Goal: Information Seeking & Learning: Check status

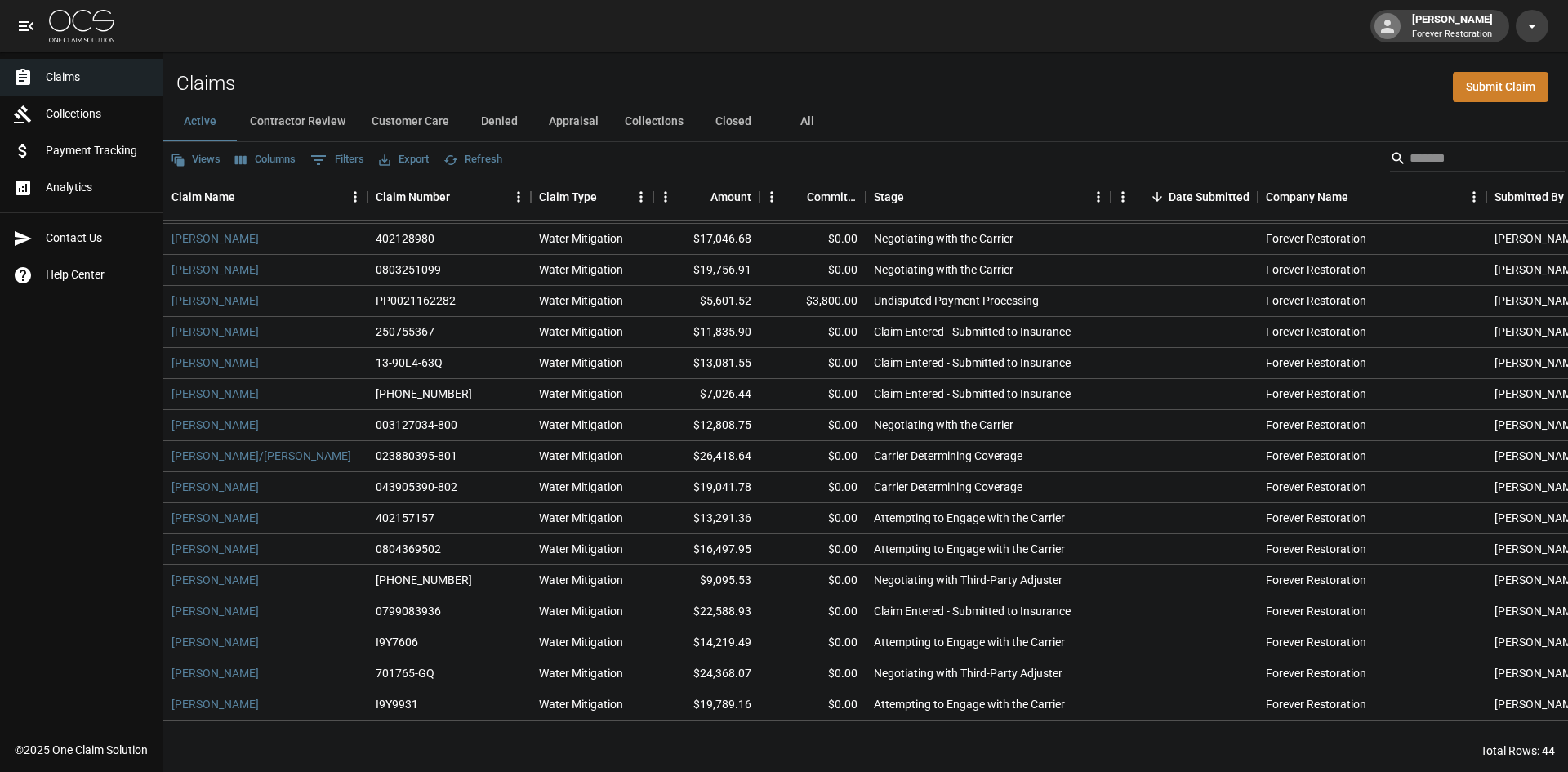
scroll to position [246, 0]
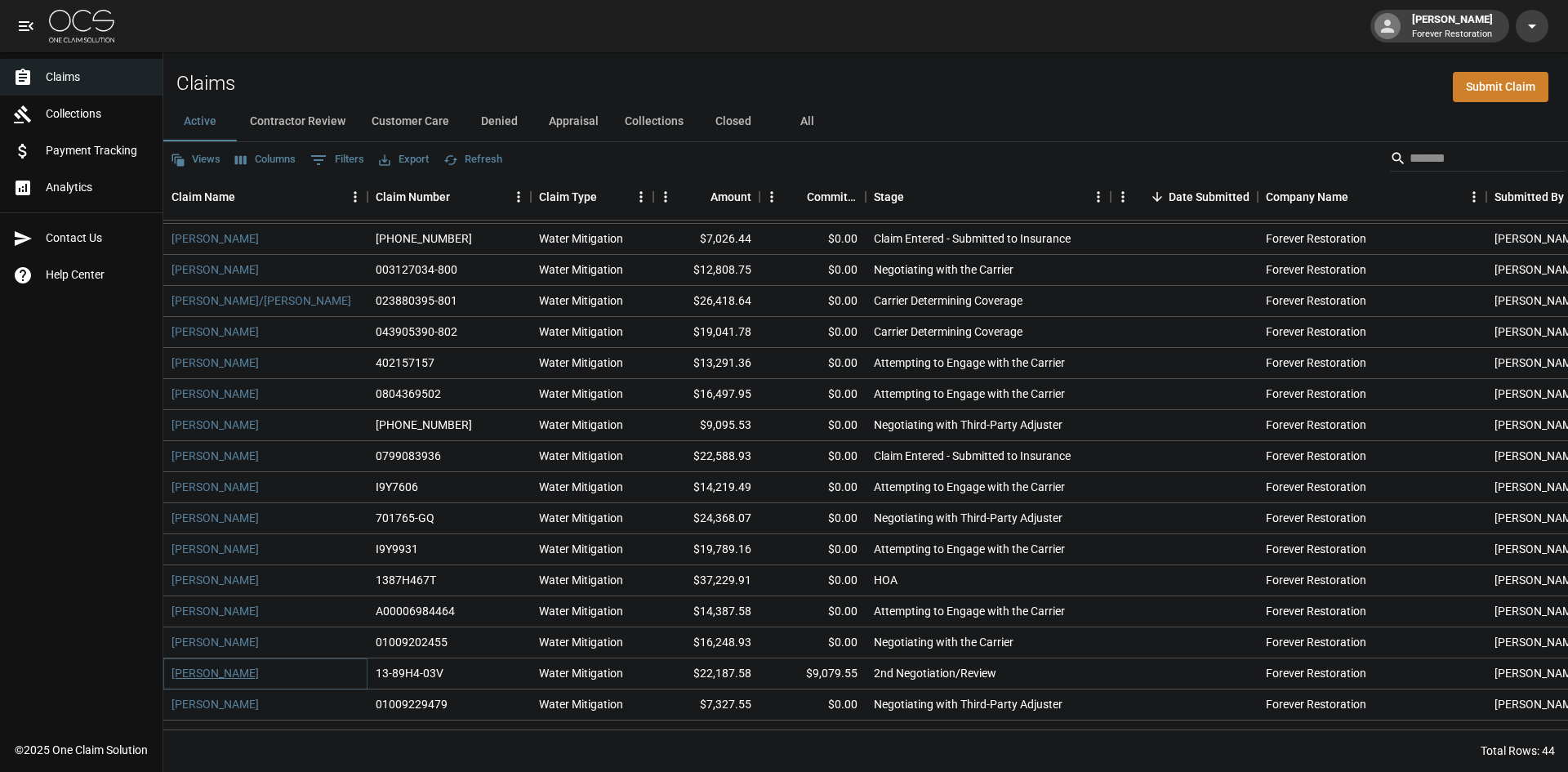
click at [195, 672] on link "[PERSON_NAME]" at bounding box center [215, 673] width 88 height 16
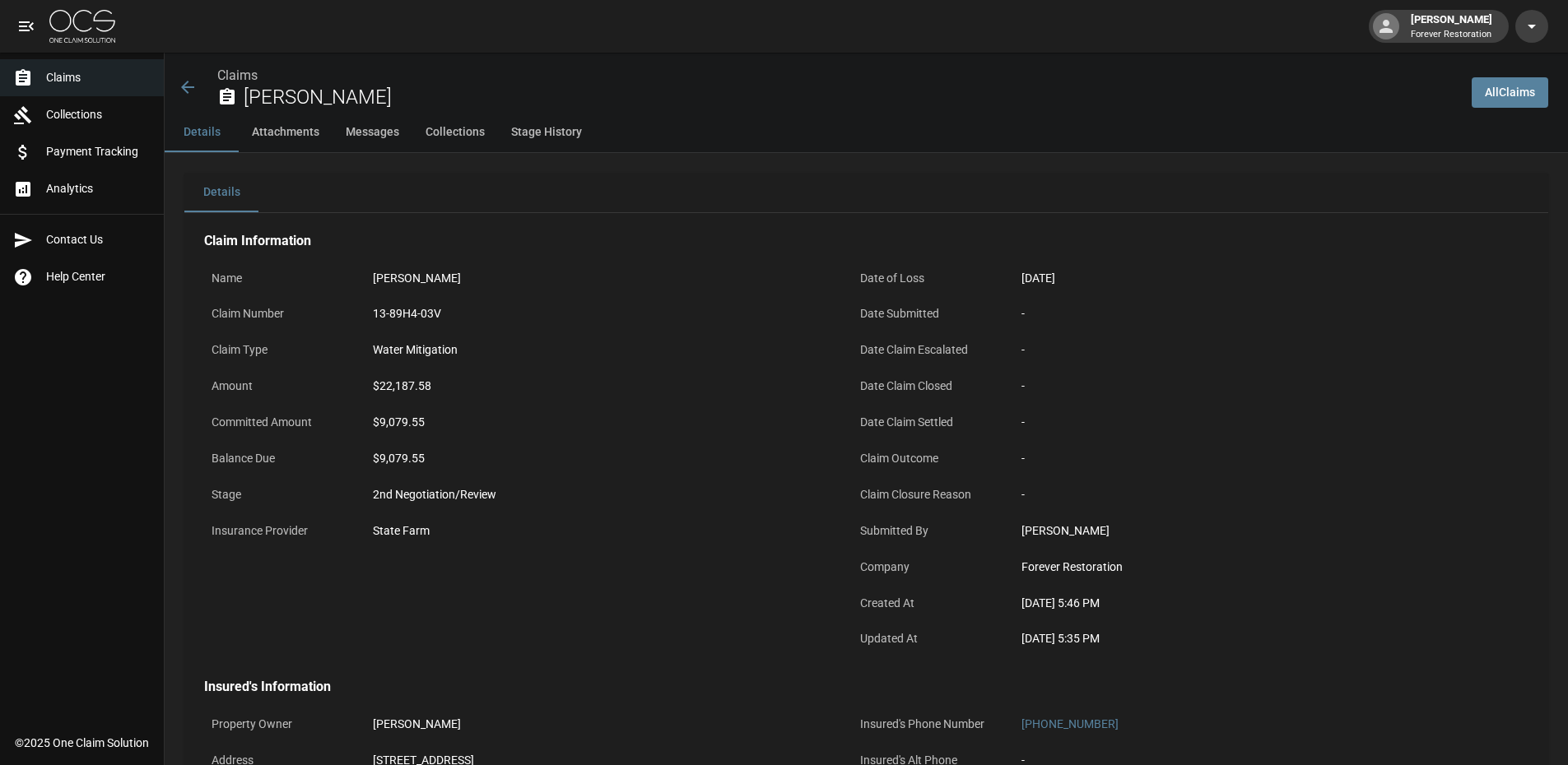
click at [111, 79] on span "Claims" at bounding box center [98, 78] width 105 height 17
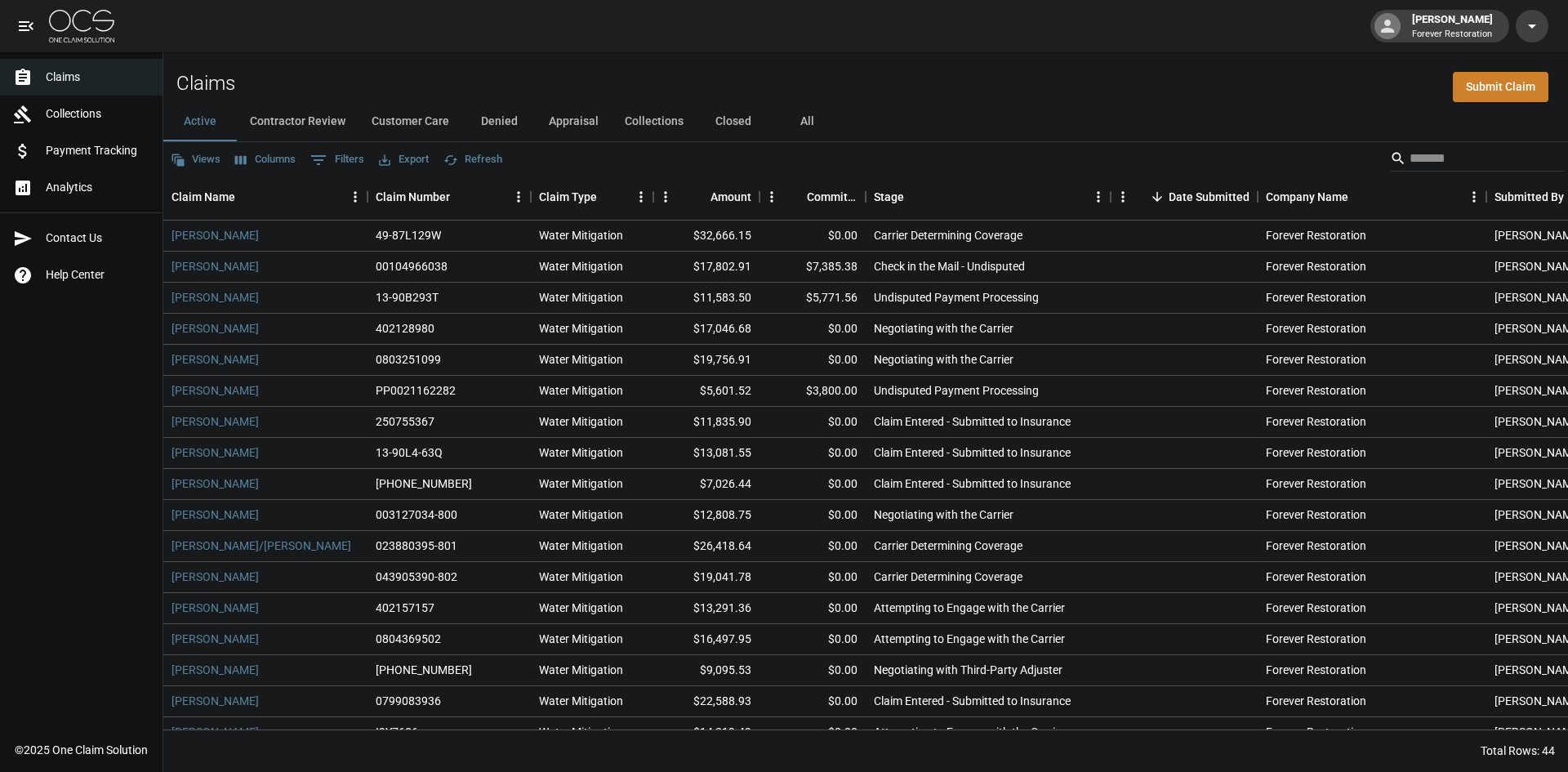
click at [397, 113] on button "Customer Care" at bounding box center [410, 122] width 104 height 40
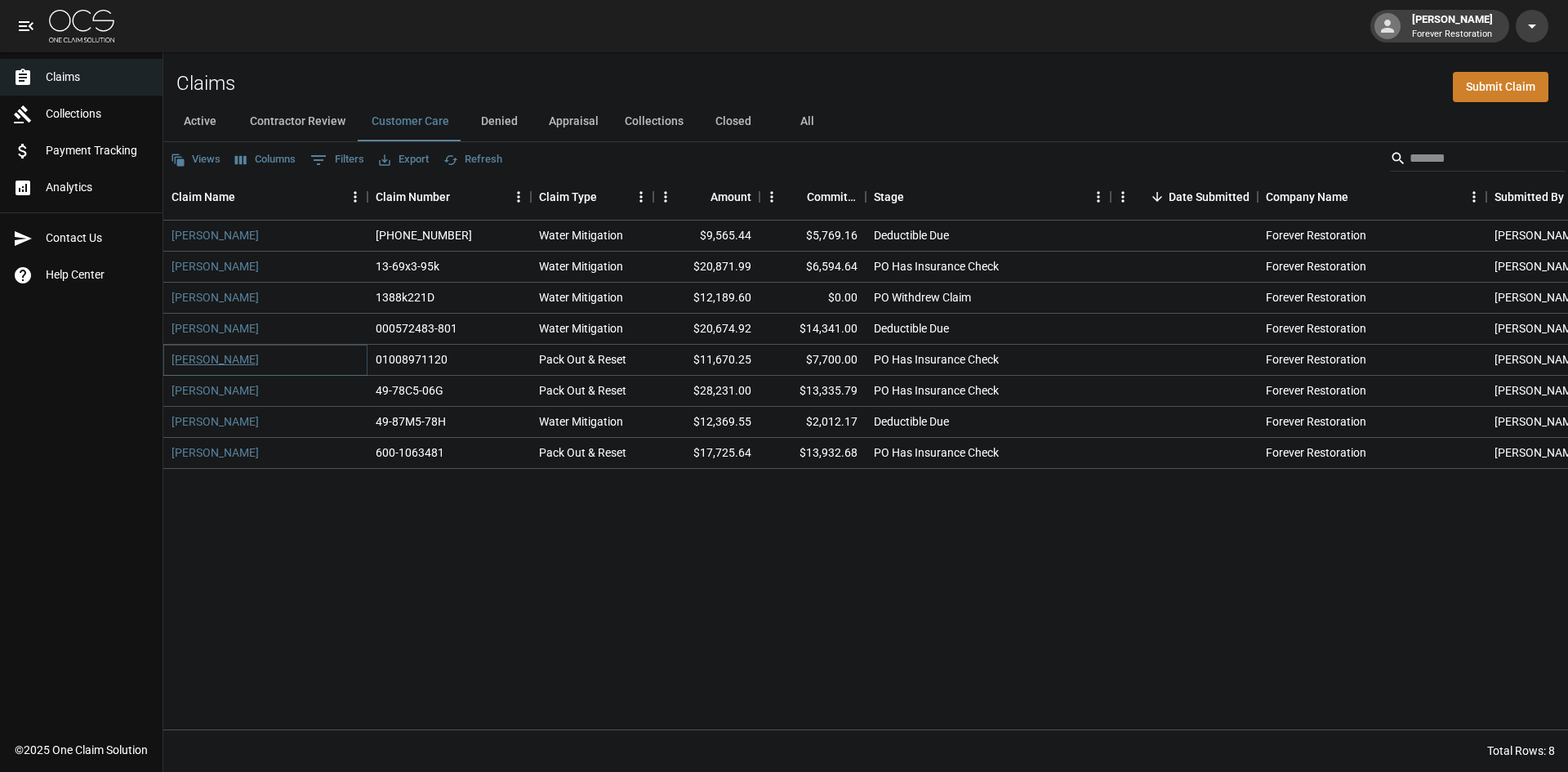
click at [218, 361] on link "[PERSON_NAME]" at bounding box center [215, 359] width 88 height 16
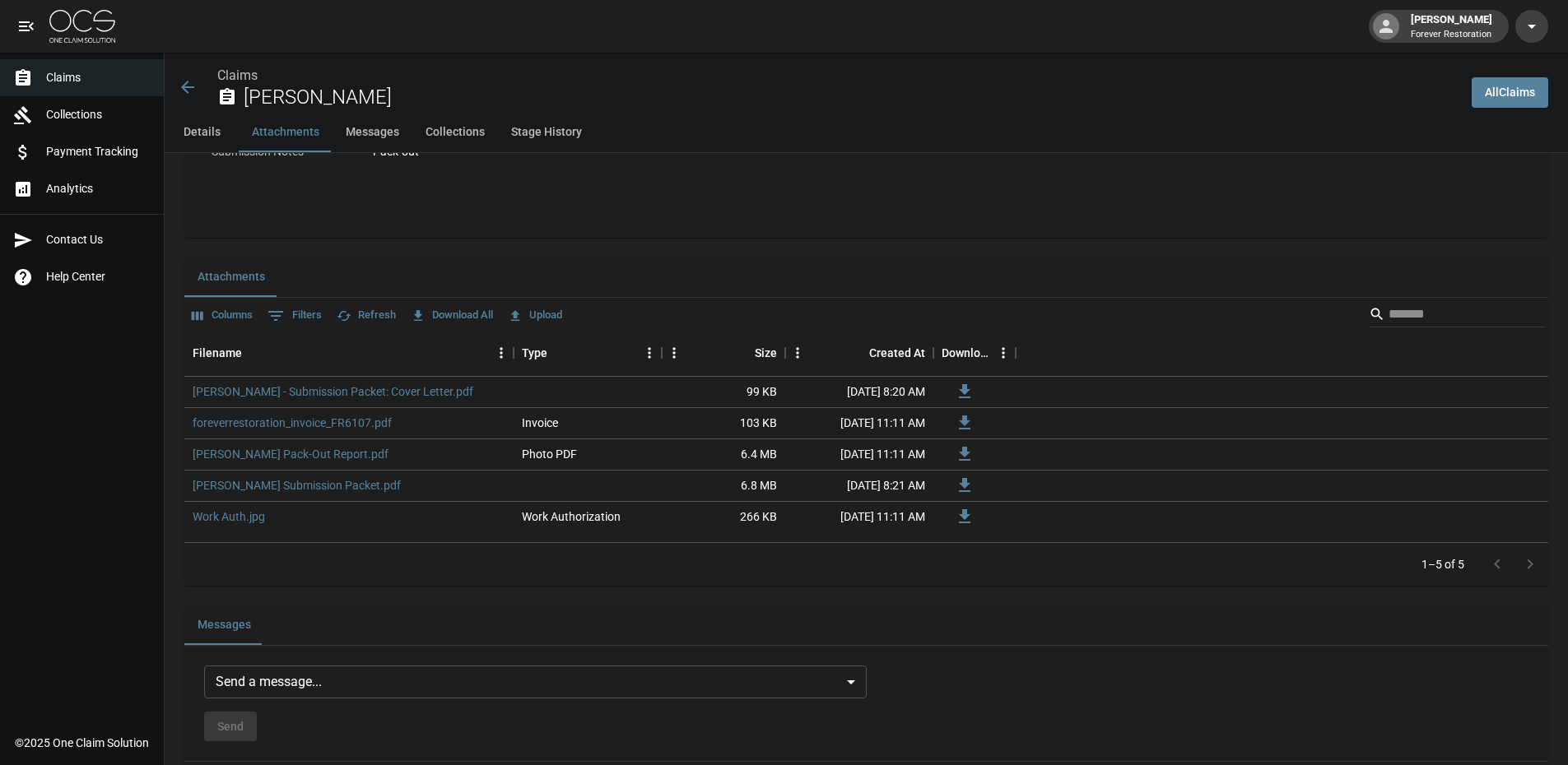
scroll to position [1151, 0]
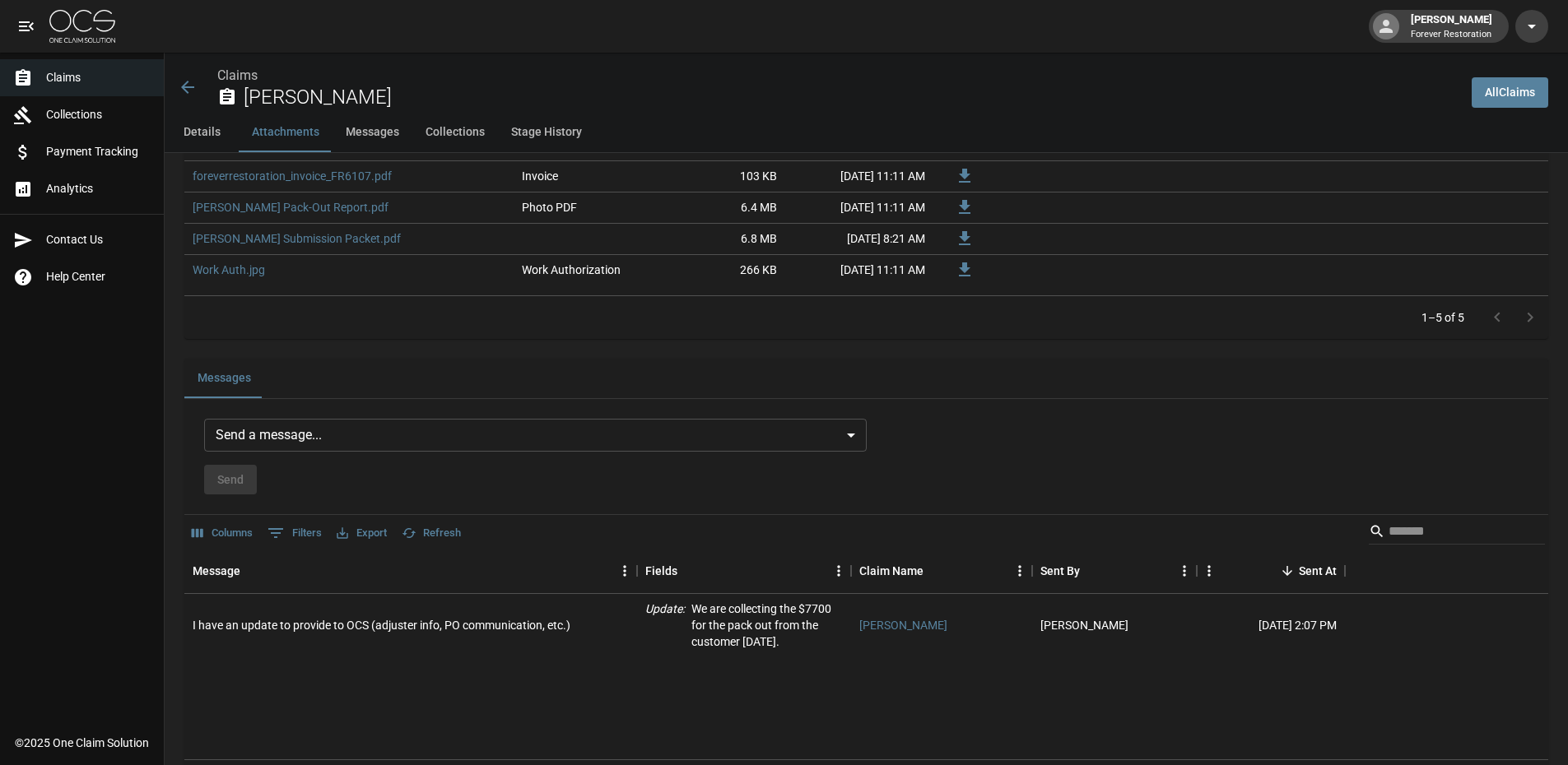
click at [326, 433] on body "John Porter Forever Restoration Claims Collections Payment Tracking Analytics C…" at bounding box center [784, 212] width 1568 height 2726
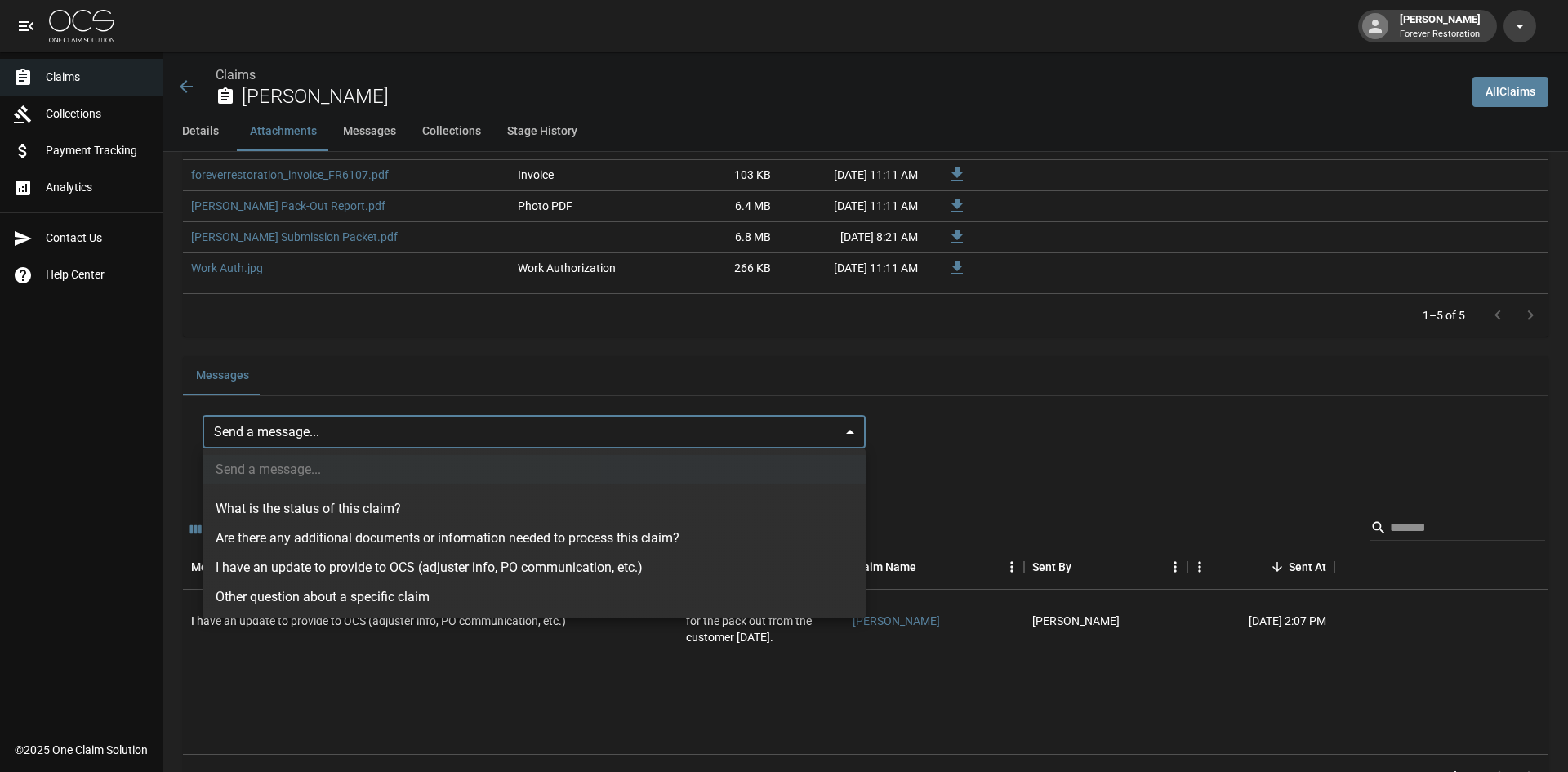
click at [321, 567] on li "I have an update to provide to OCS (adjuster info, PO communication, etc.)" at bounding box center [534, 568] width 663 height 29
type input "**********"
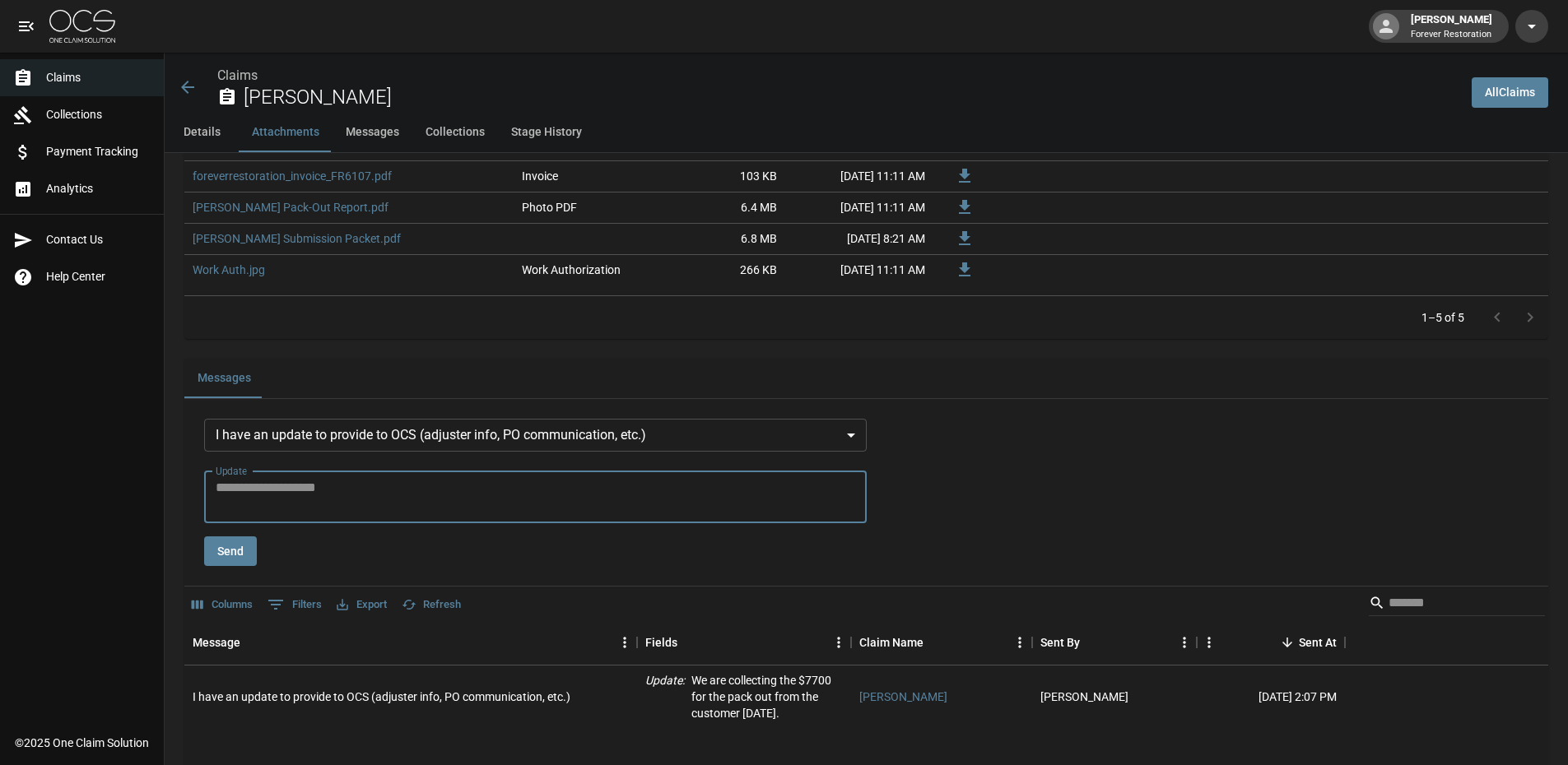
click at [347, 502] on textarea "Update" at bounding box center [534, 497] width 639 height 38
type textarea "**********"
click at [228, 553] on button "Send" at bounding box center [230, 551] width 53 height 30
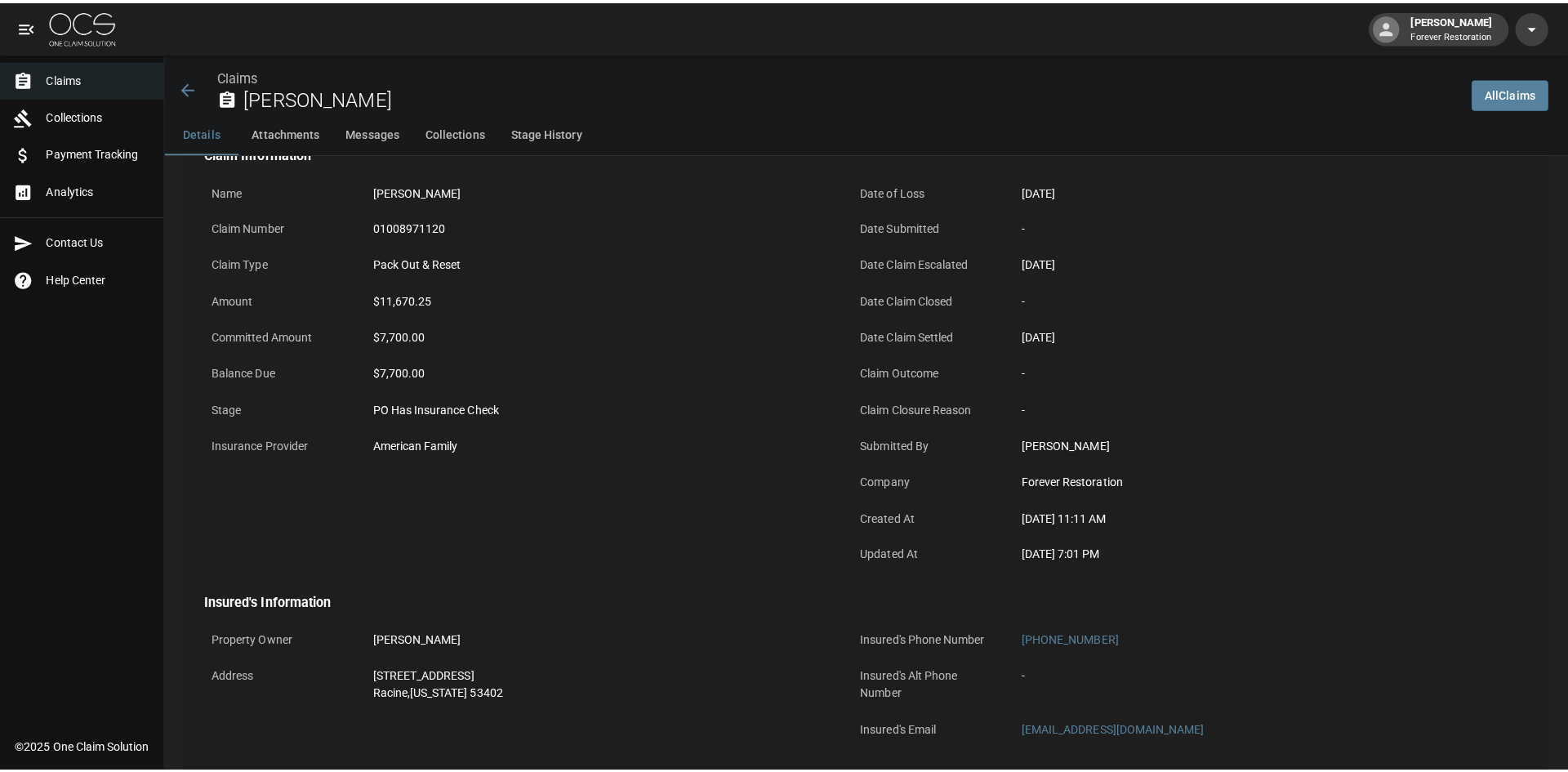
scroll to position [0, 0]
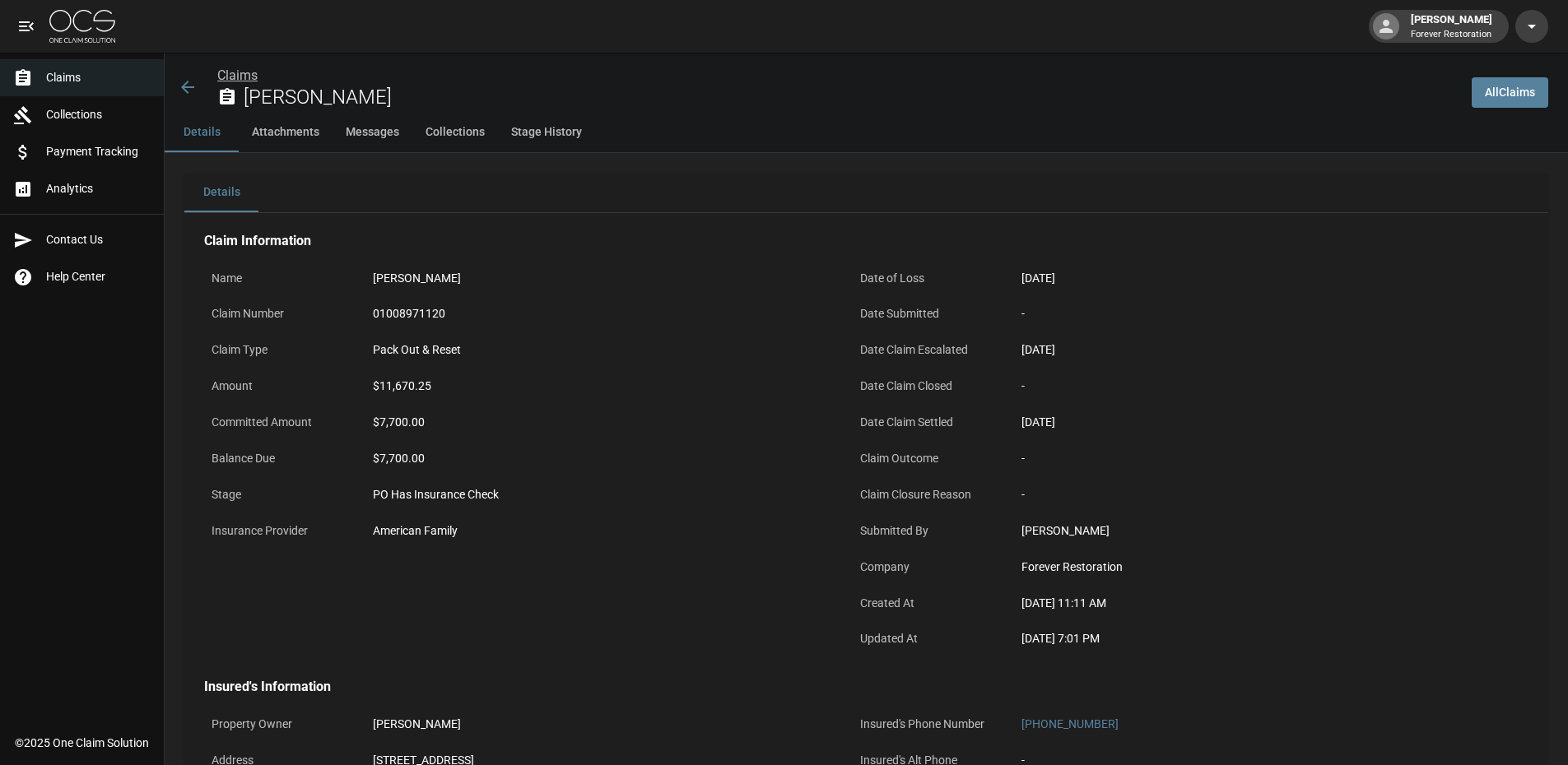
click at [246, 67] on link "Claims" at bounding box center [237, 75] width 41 height 16
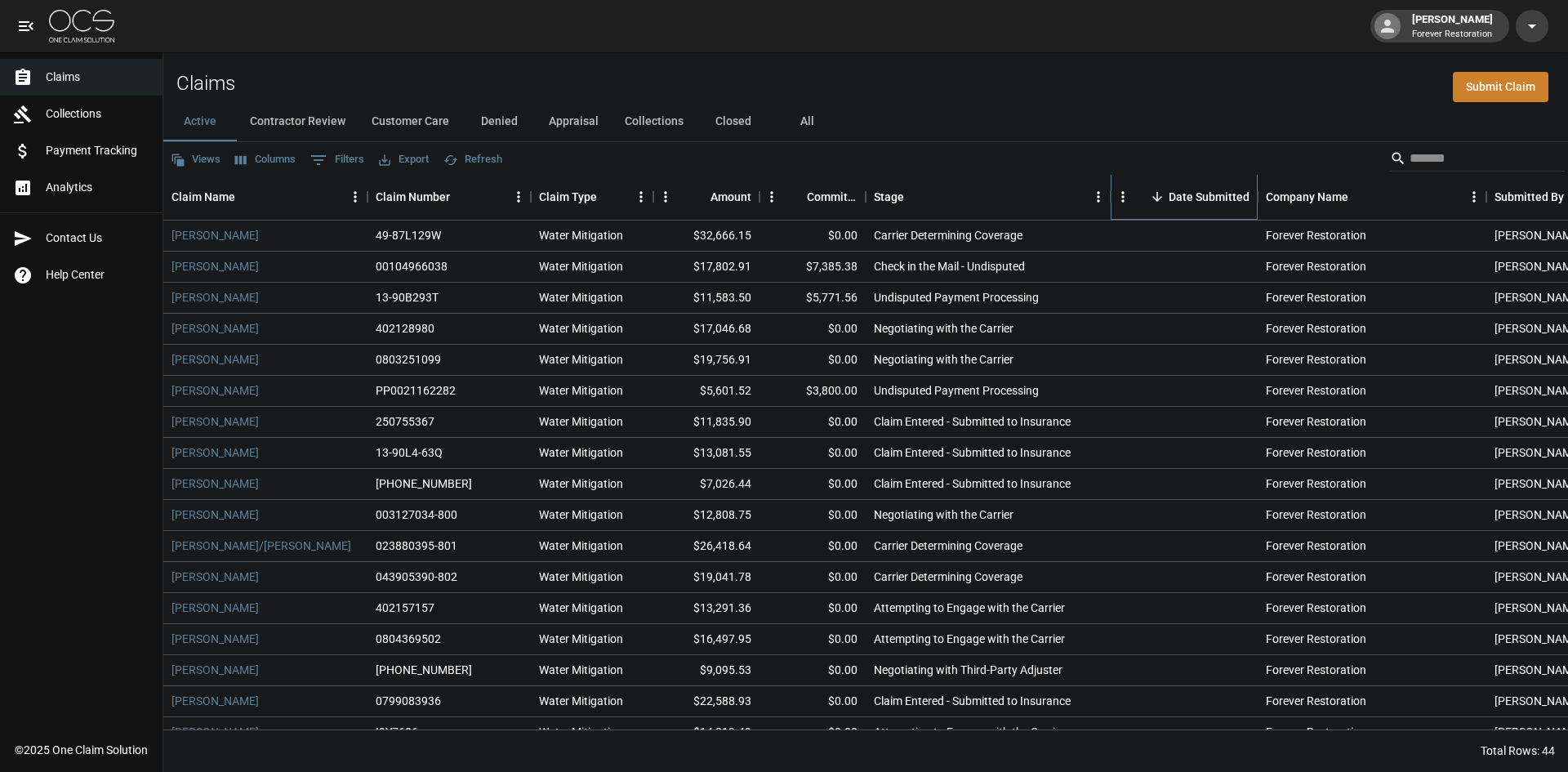
click at [1226, 204] on div "Date Submitted" at bounding box center [1209, 197] width 81 height 46
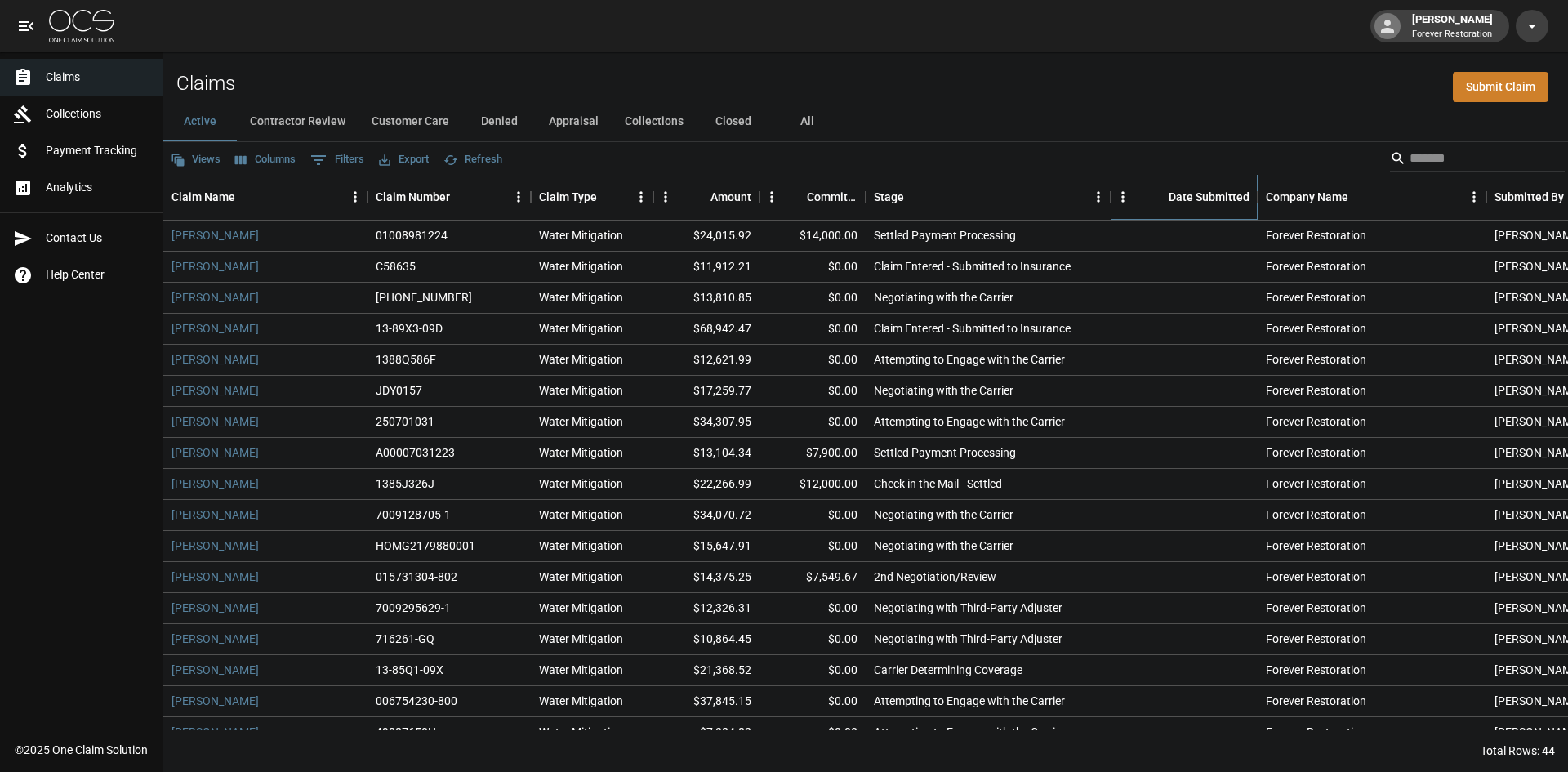
click at [1203, 192] on div "Date Submitted" at bounding box center [1209, 197] width 81 height 46
click at [1190, 204] on div "Date Submitted" at bounding box center [1209, 197] width 81 height 46
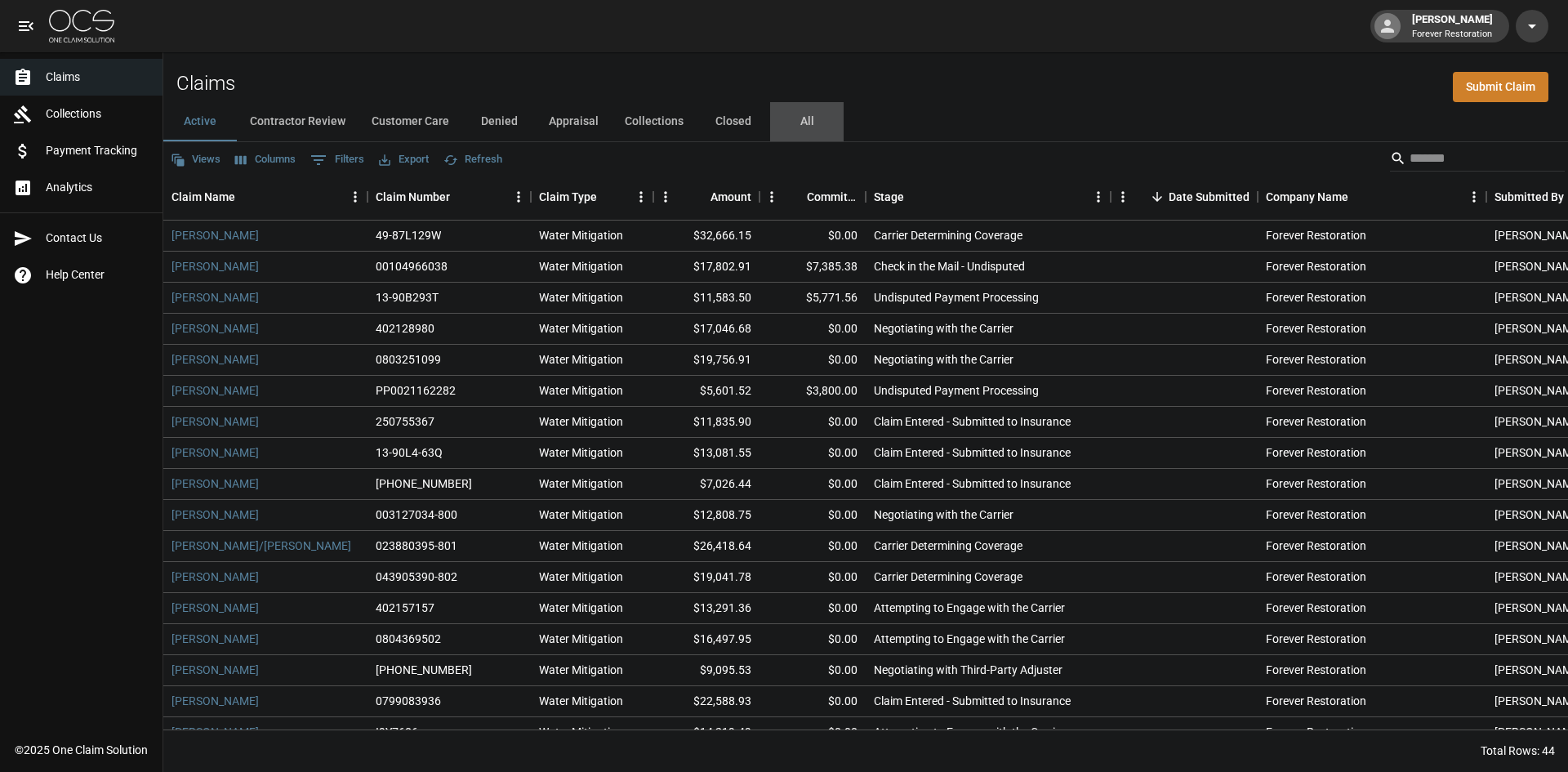
click at [792, 116] on button "All" at bounding box center [807, 122] width 74 height 40
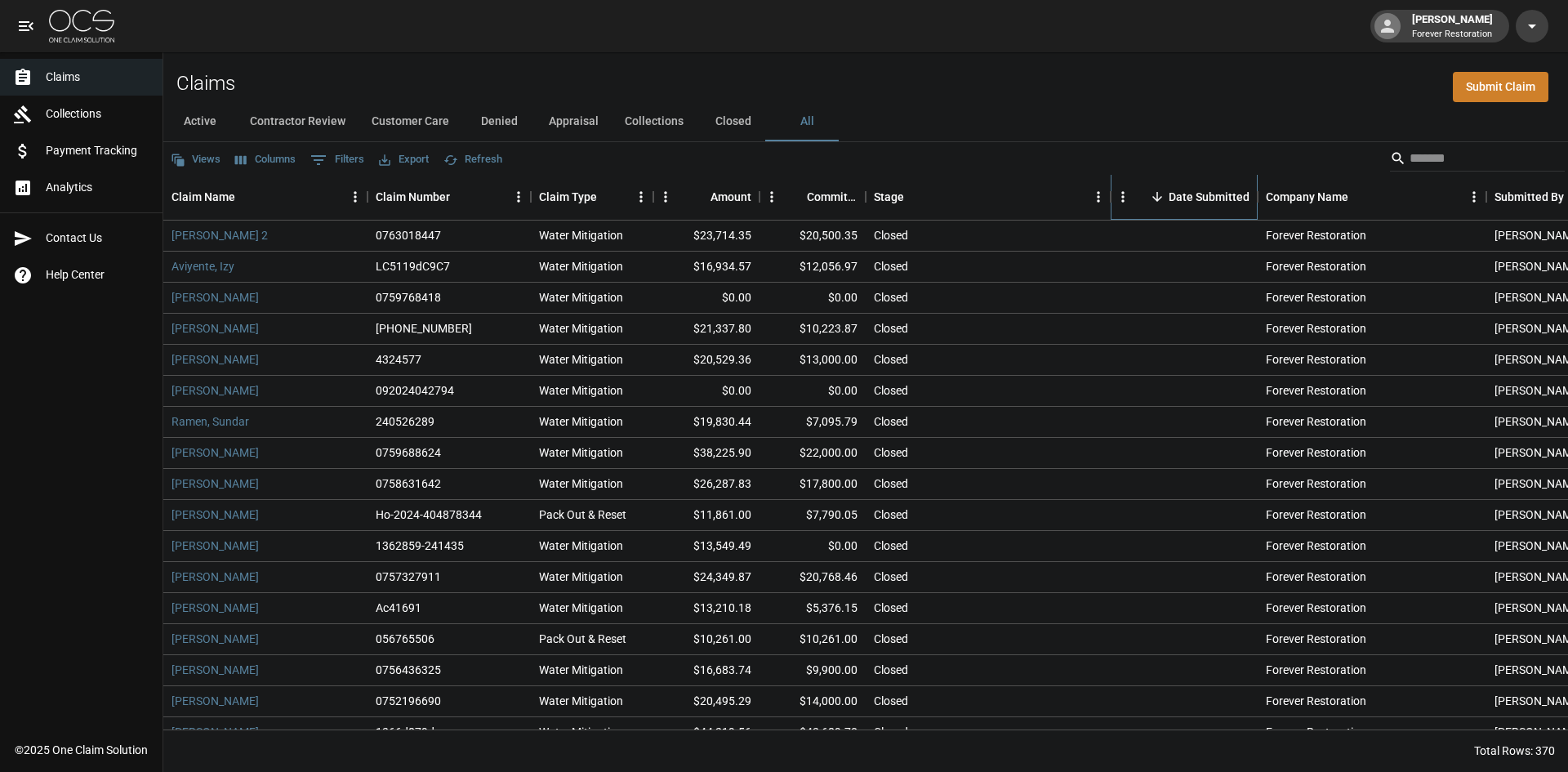
click at [1208, 193] on div "Date Submitted" at bounding box center [1209, 197] width 81 height 46
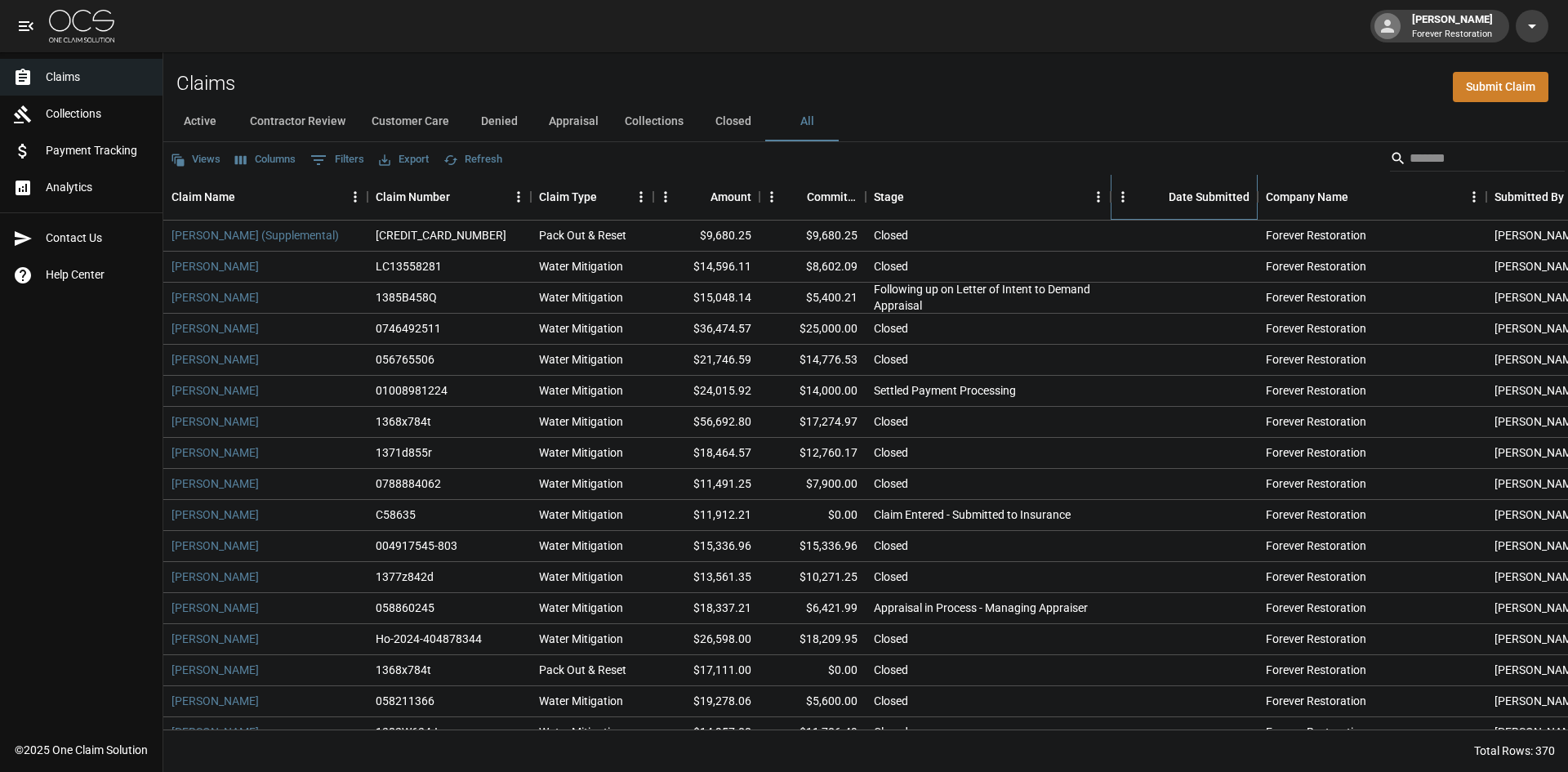
click at [1192, 195] on div "Date Submitted" at bounding box center [1209, 197] width 81 height 46
click at [1191, 196] on div "Date Submitted" at bounding box center [1209, 197] width 81 height 46
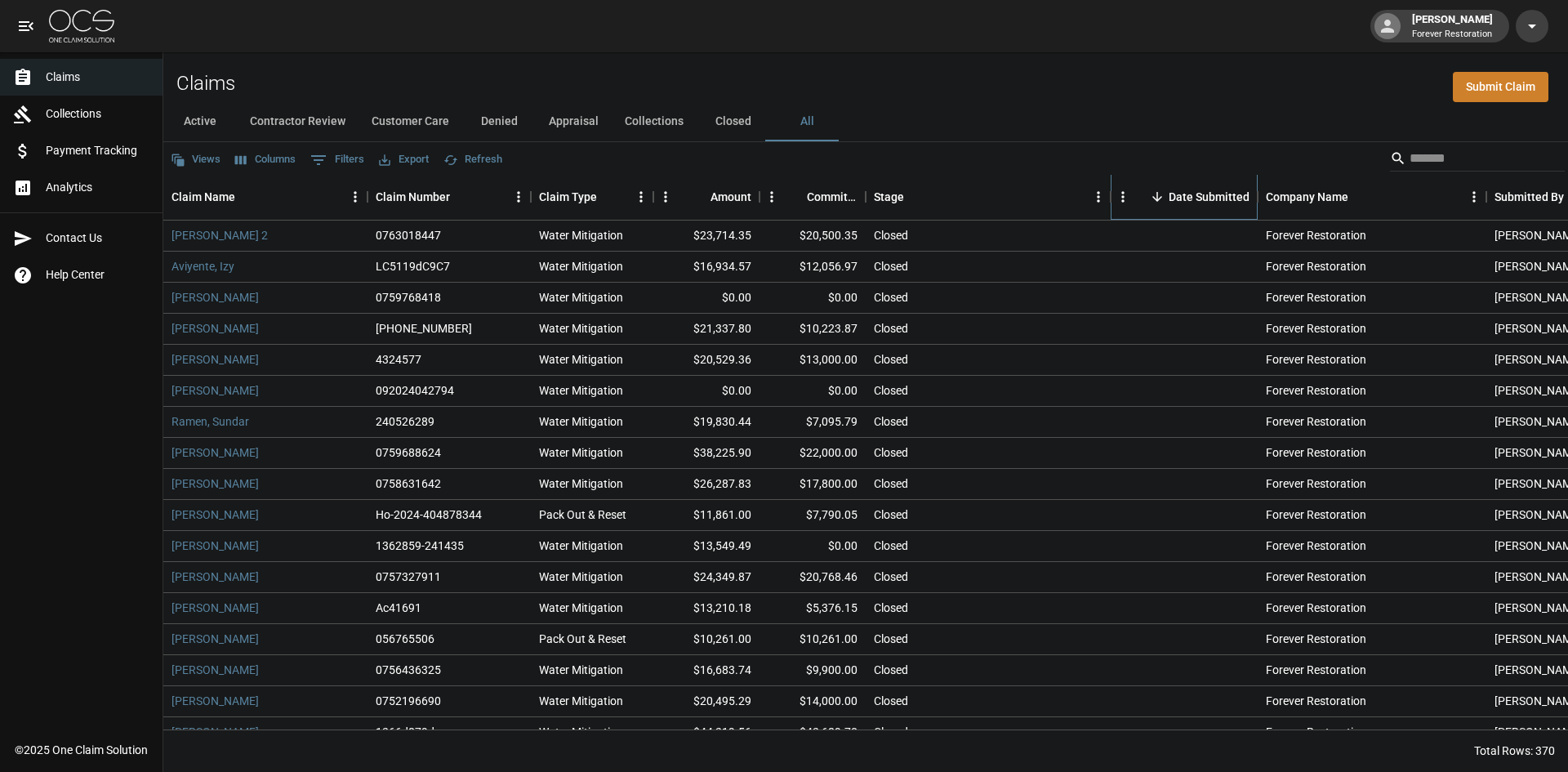
click at [1190, 198] on div "Date Submitted" at bounding box center [1209, 197] width 81 height 46
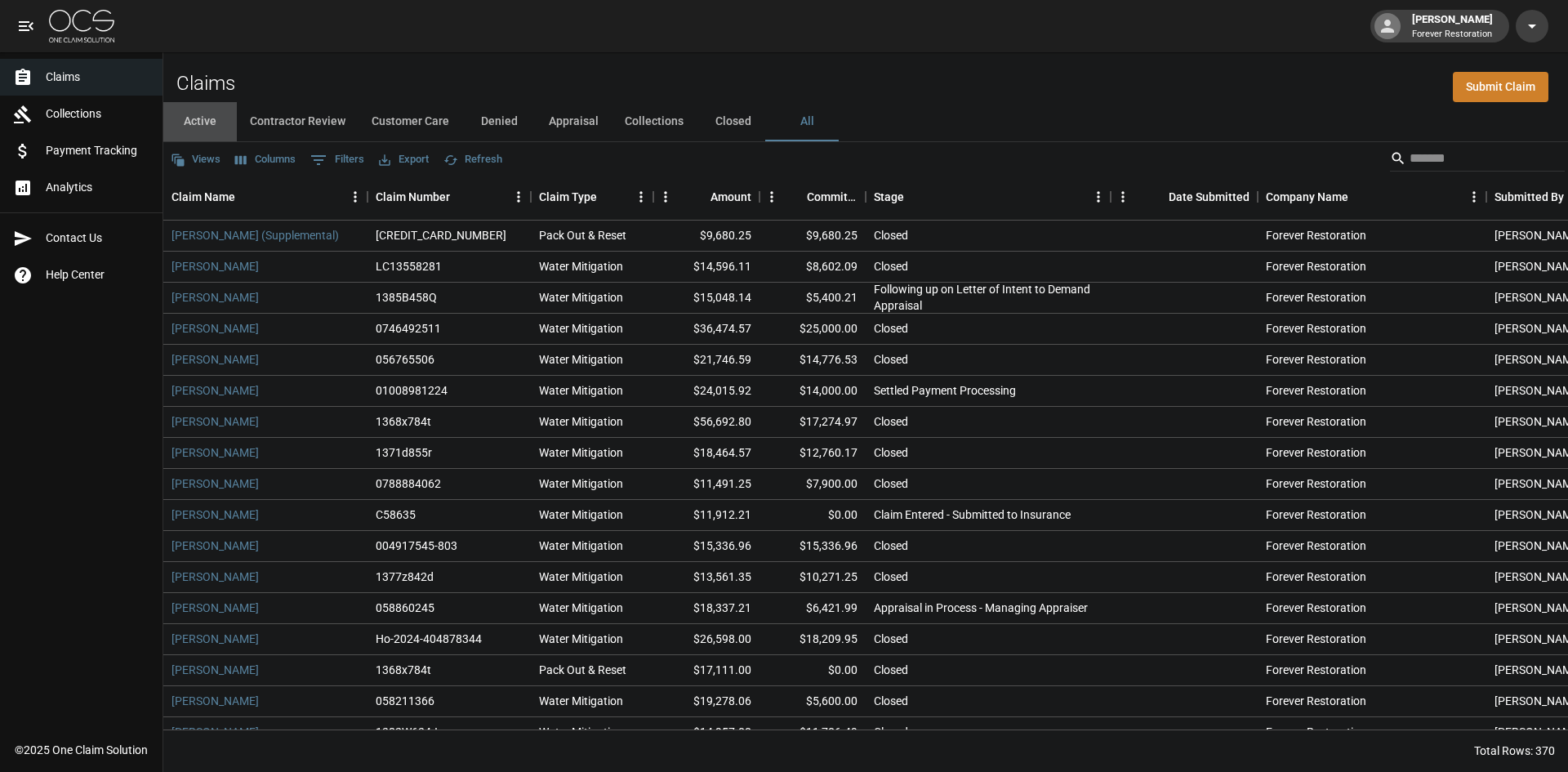
click at [208, 121] on button "Active" at bounding box center [200, 122] width 74 height 40
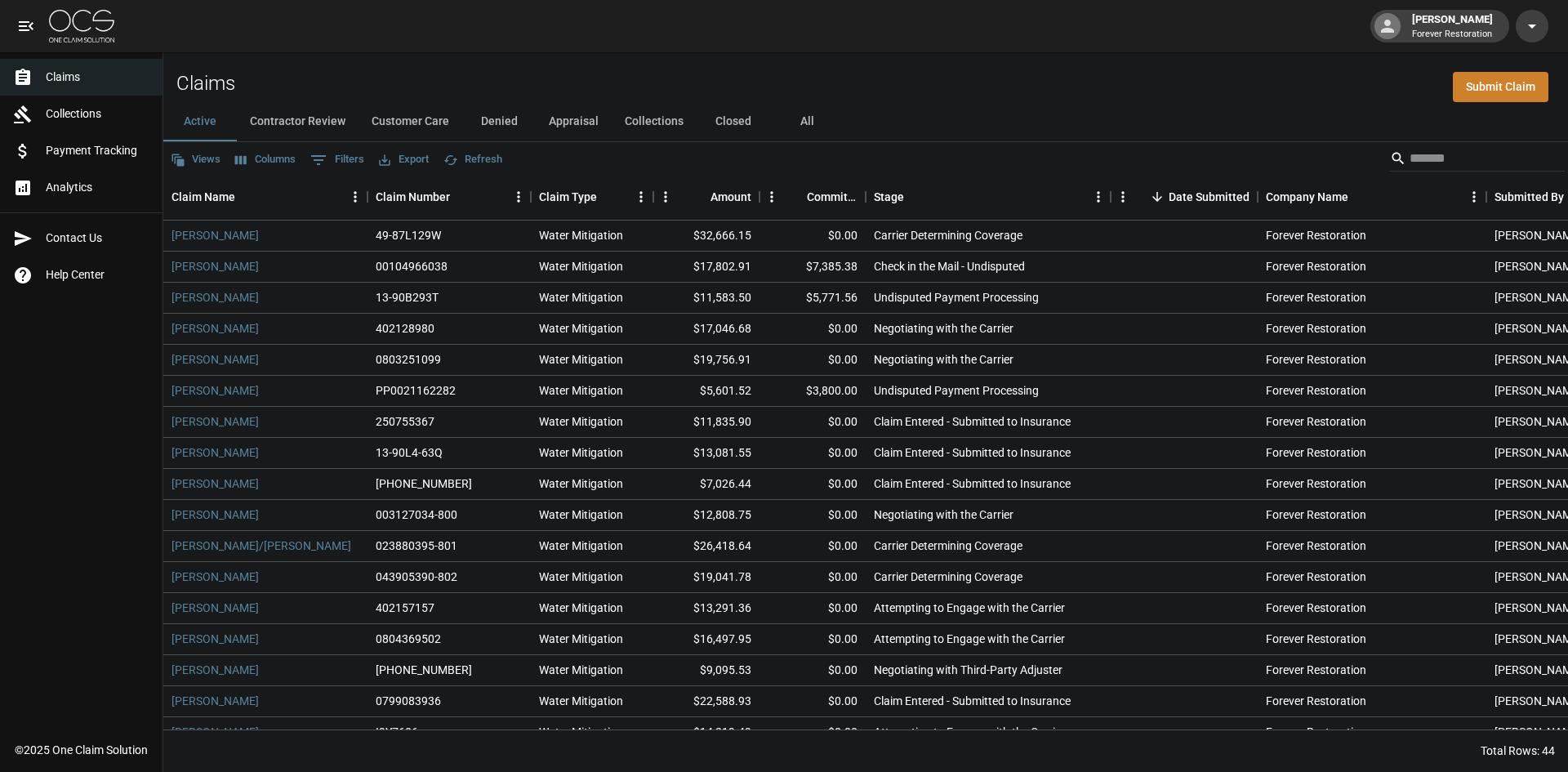
click at [516, 118] on button "Denied" at bounding box center [499, 122] width 74 height 40
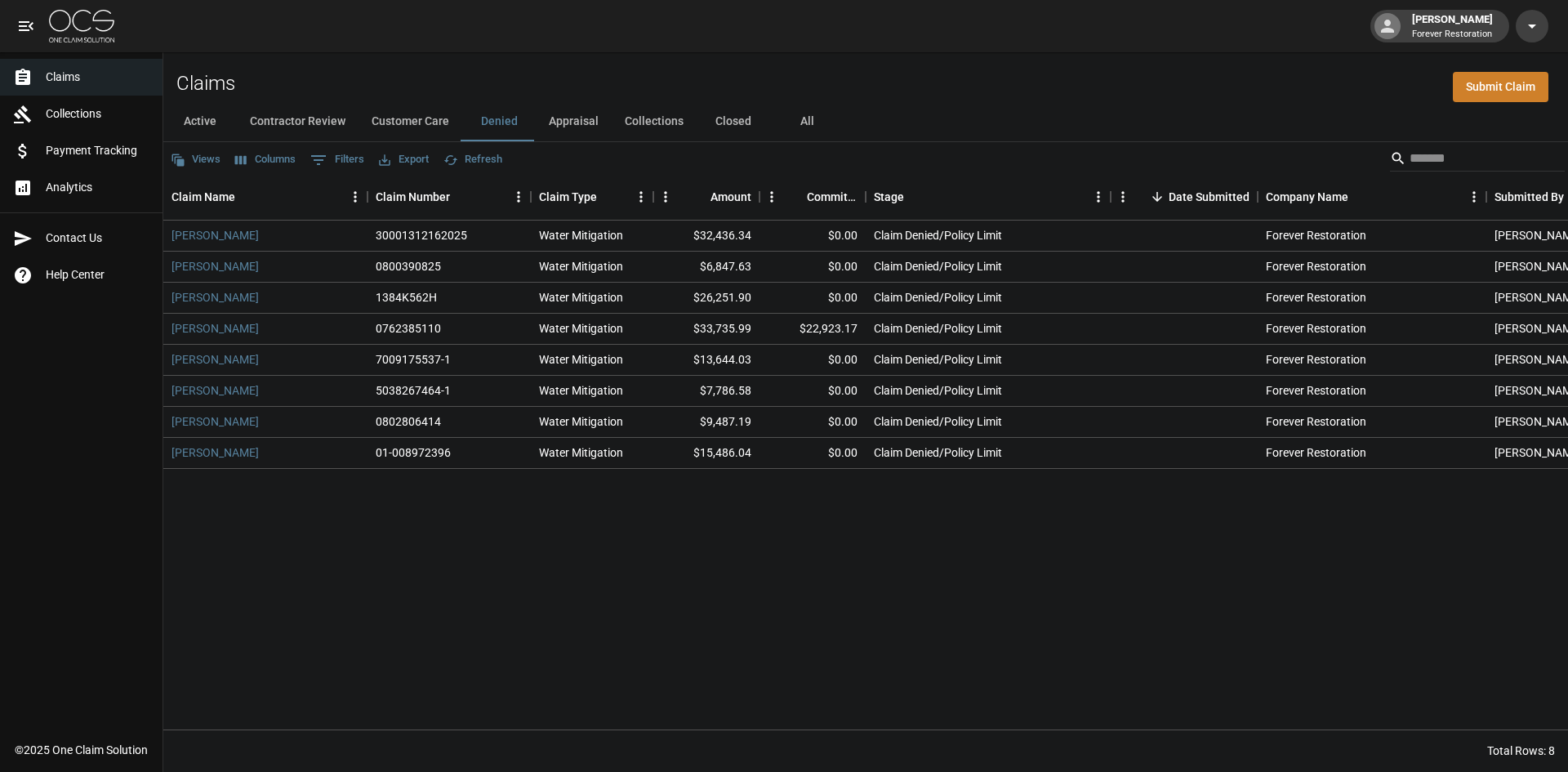
click at [572, 124] on button "Appraisal" at bounding box center [573, 122] width 76 height 40
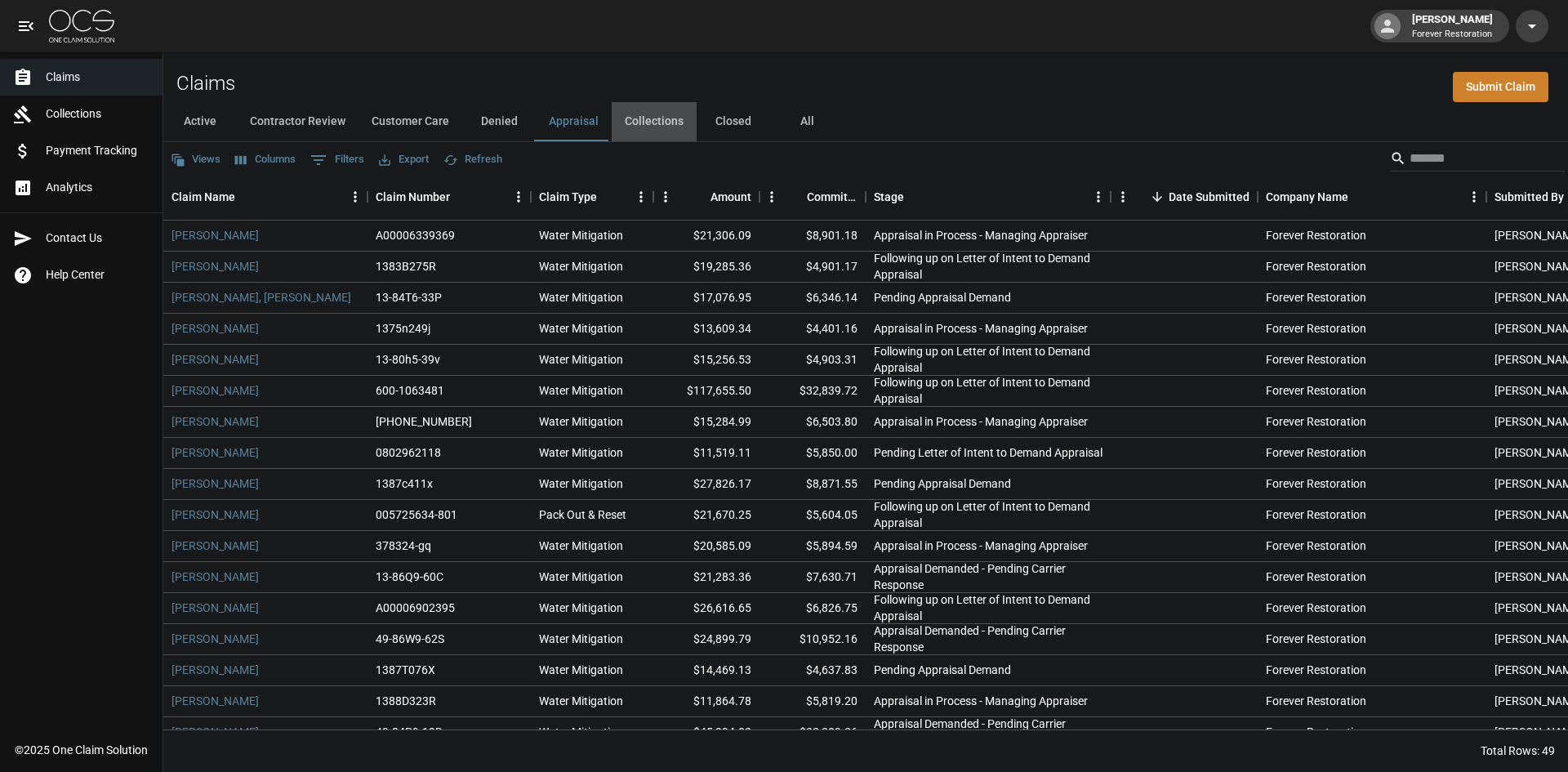
click at [668, 118] on button "Collections" at bounding box center [654, 122] width 85 height 40
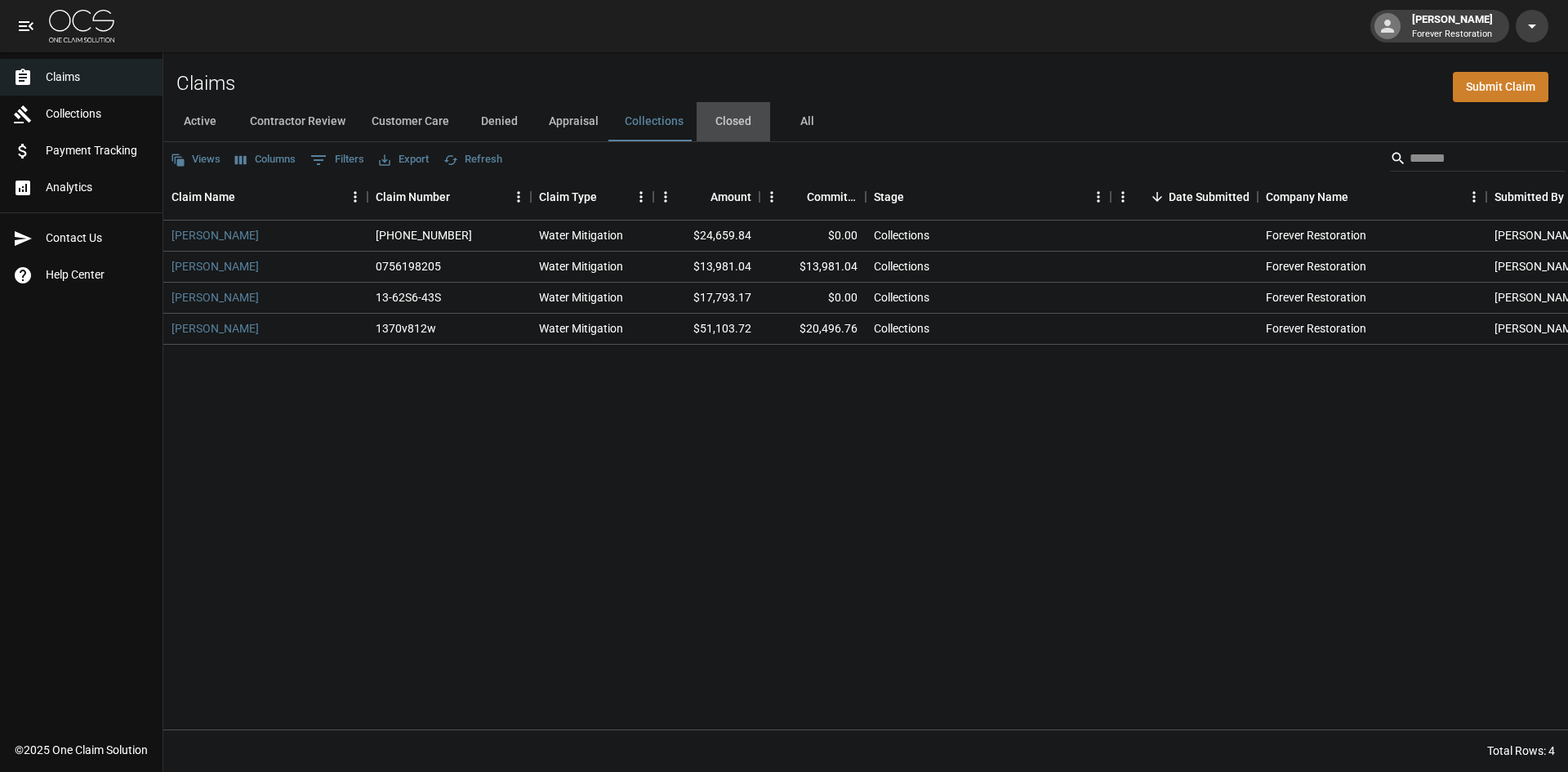
click at [736, 122] on button "Closed" at bounding box center [734, 122] width 74 height 40
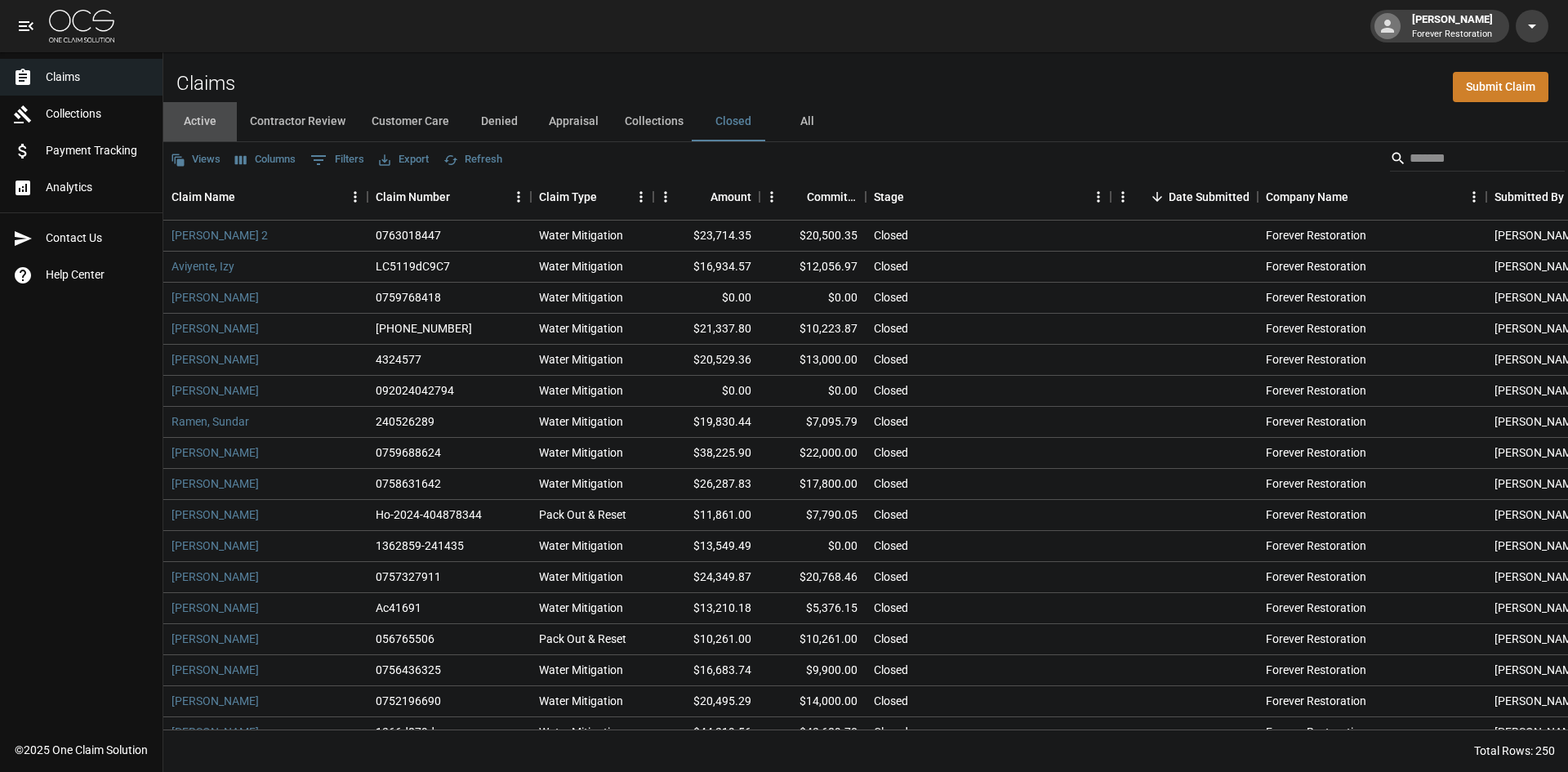
click at [186, 120] on button "Active" at bounding box center [200, 122] width 74 height 40
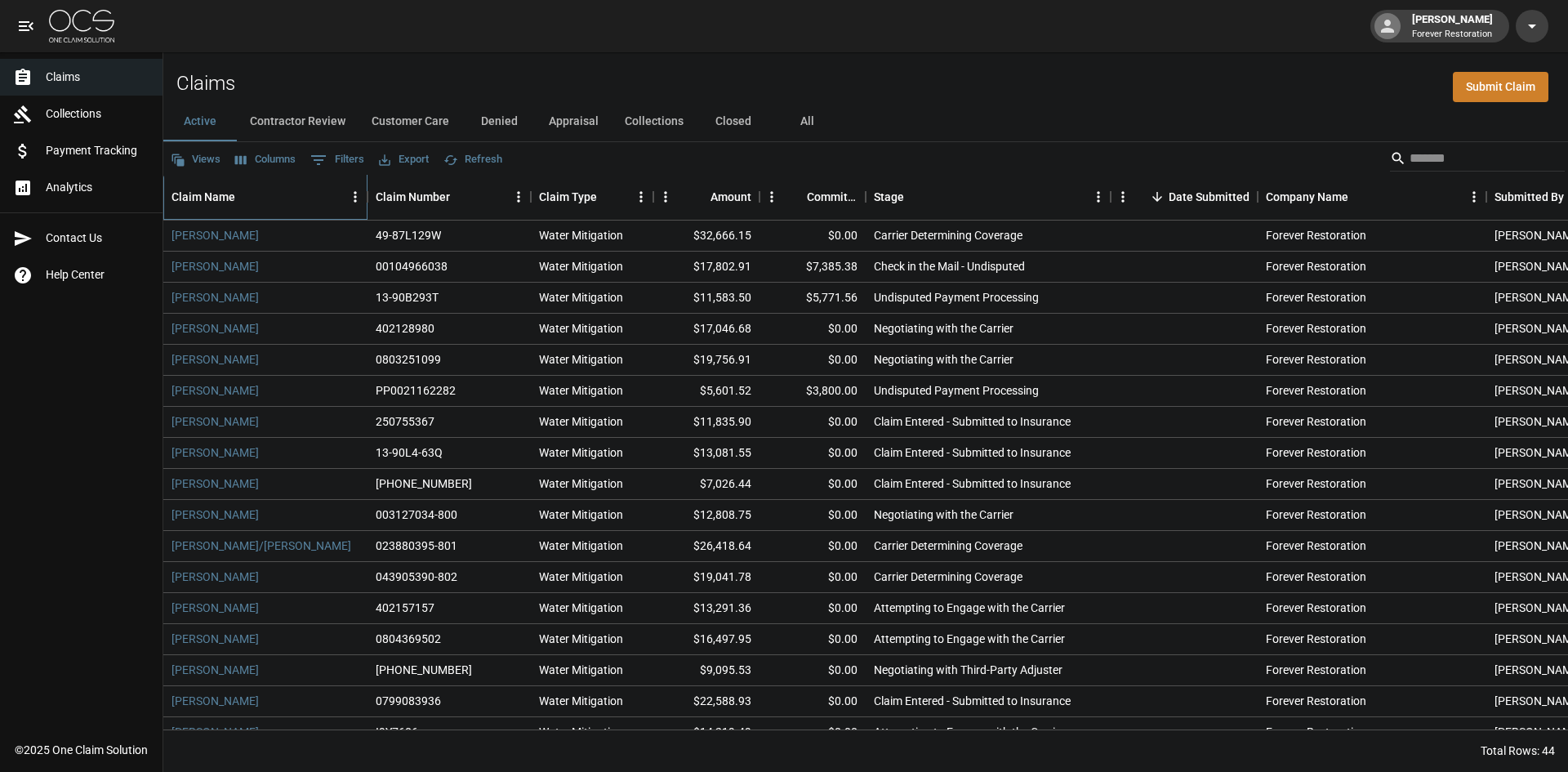
click at [224, 208] on div "Claim Name" at bounding box center [203, 197] width 64 height 46
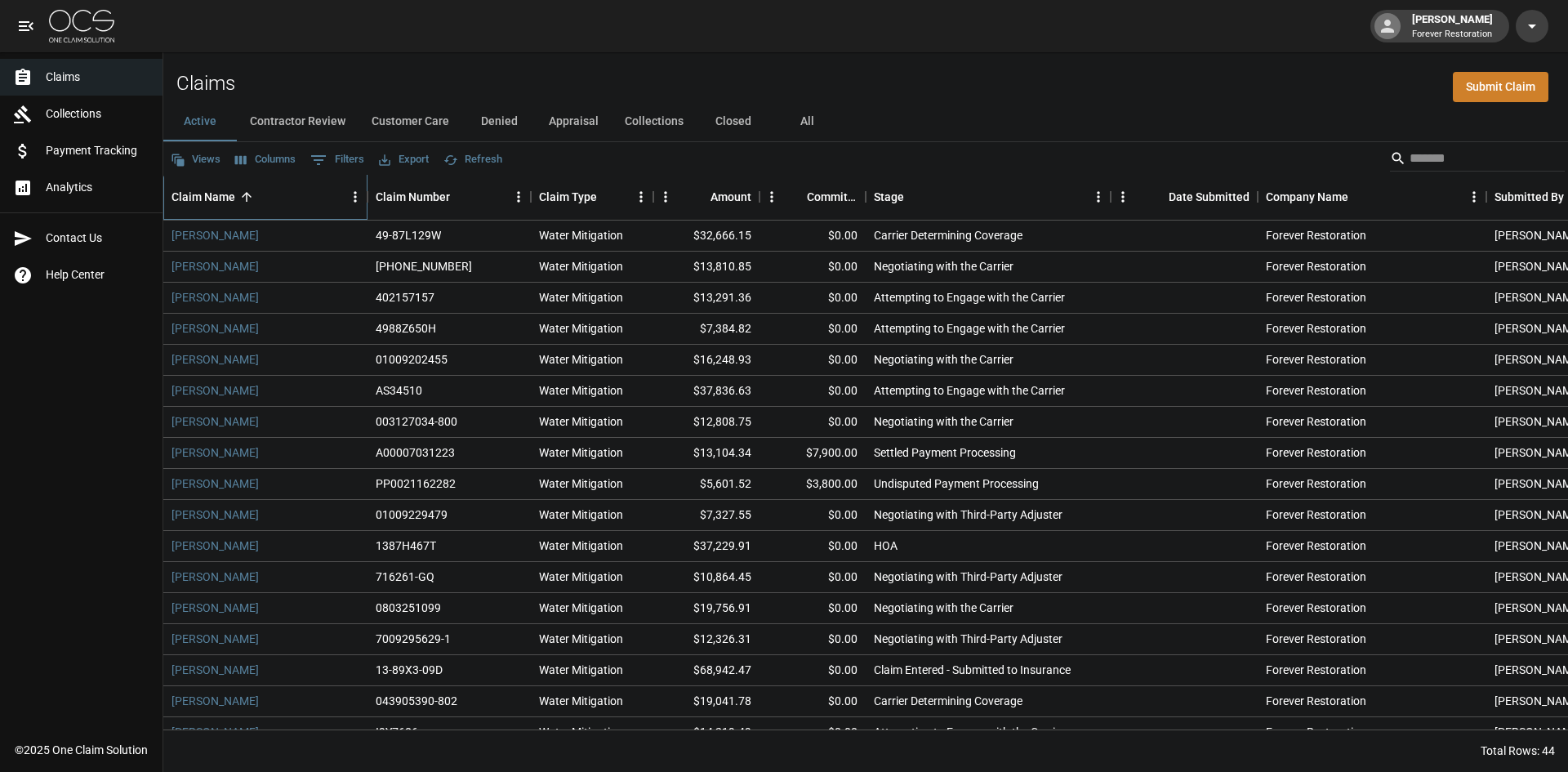
click at [224, 207] on div "Claim Name" at bounding box center [203, 197] width 64 height 46
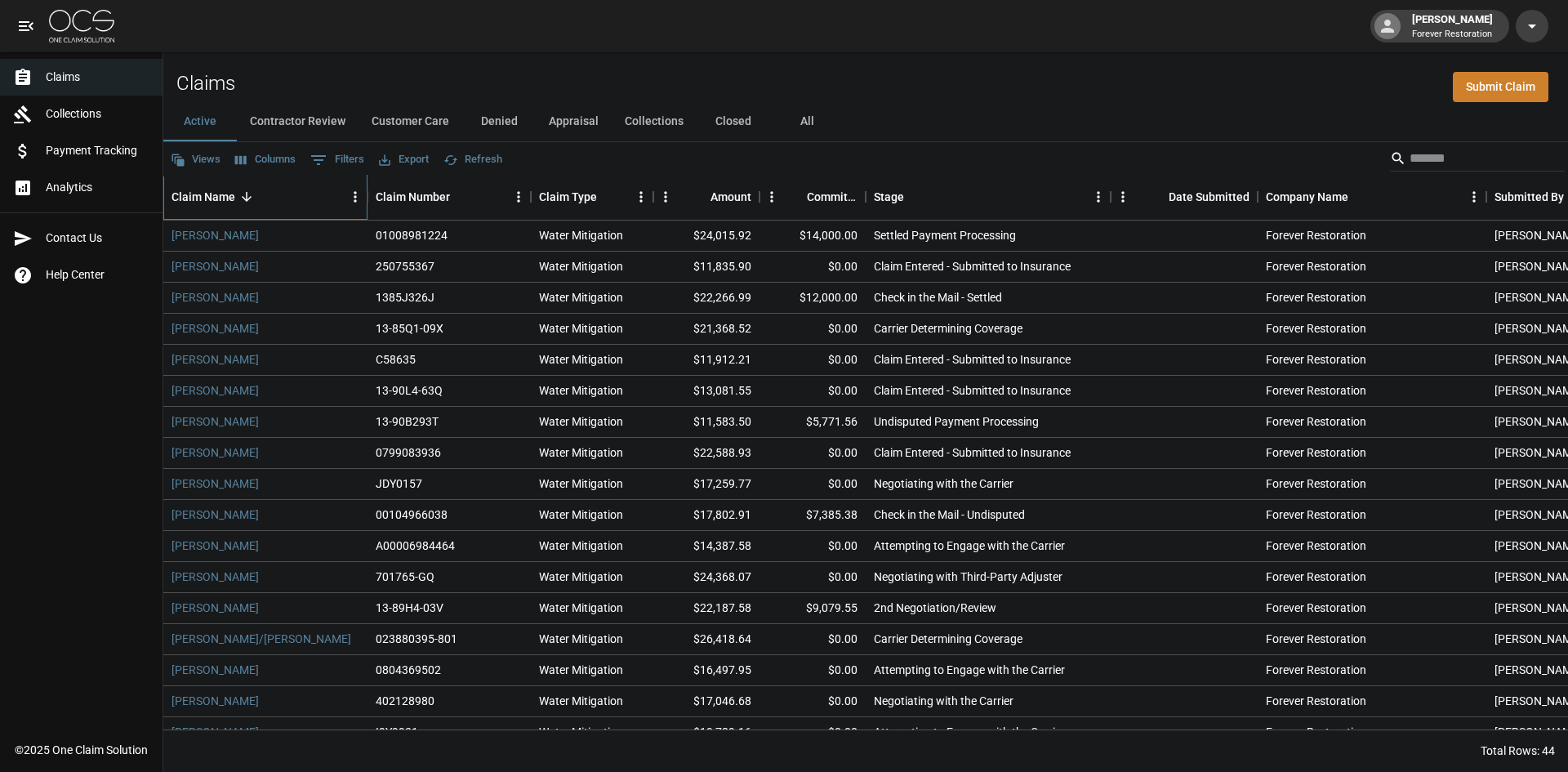
click at [224, 207] on div "Claim Name" at bounding box center [203, 197] width 64 height 46
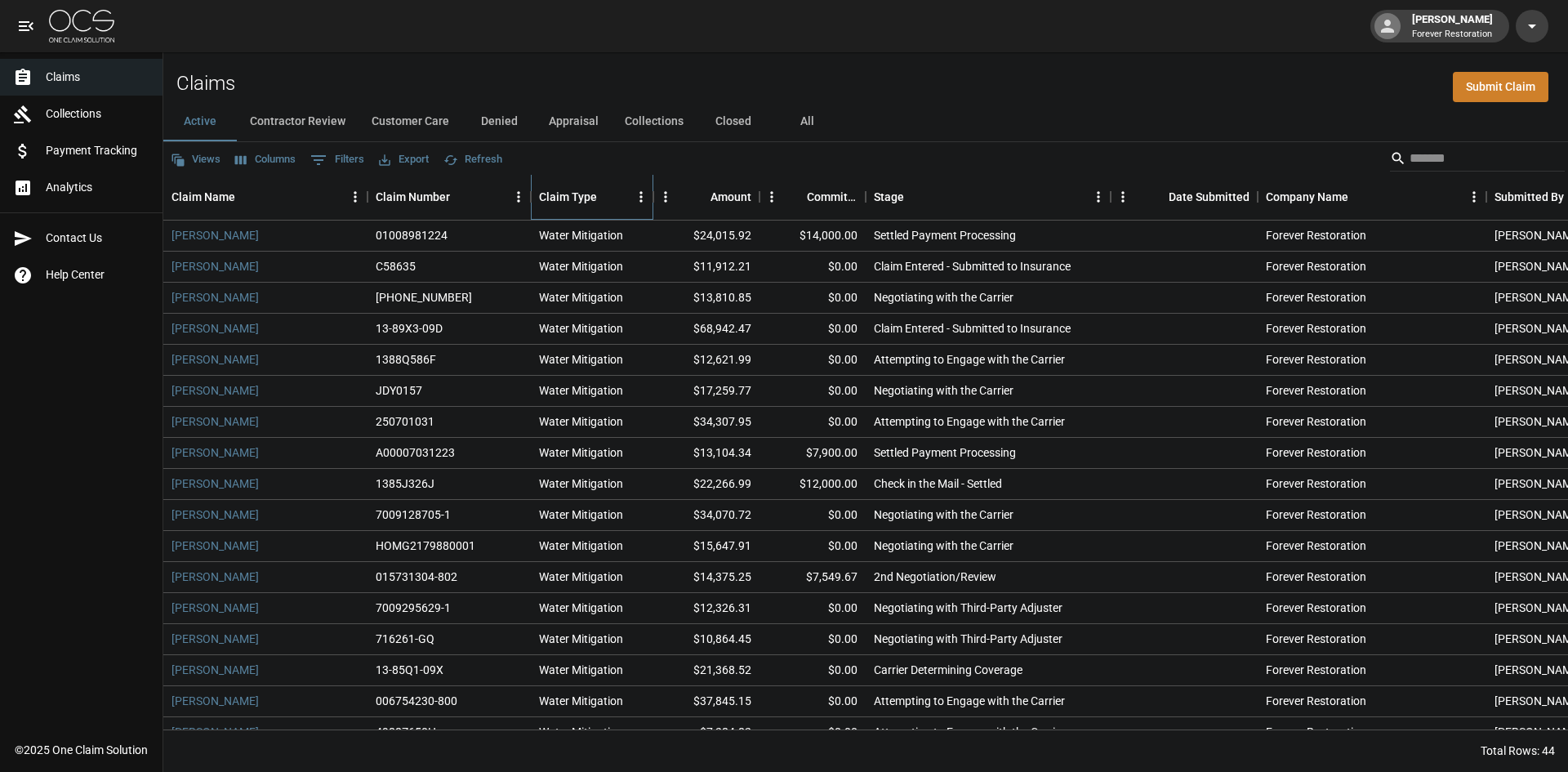
click at [584, 195] on div "Claim Type" at bounding box center [568, 197] width 58 height 46
click at [1186, 196] on div "Date Submitted" at bounding box center [1209, 197] width 81 height 46
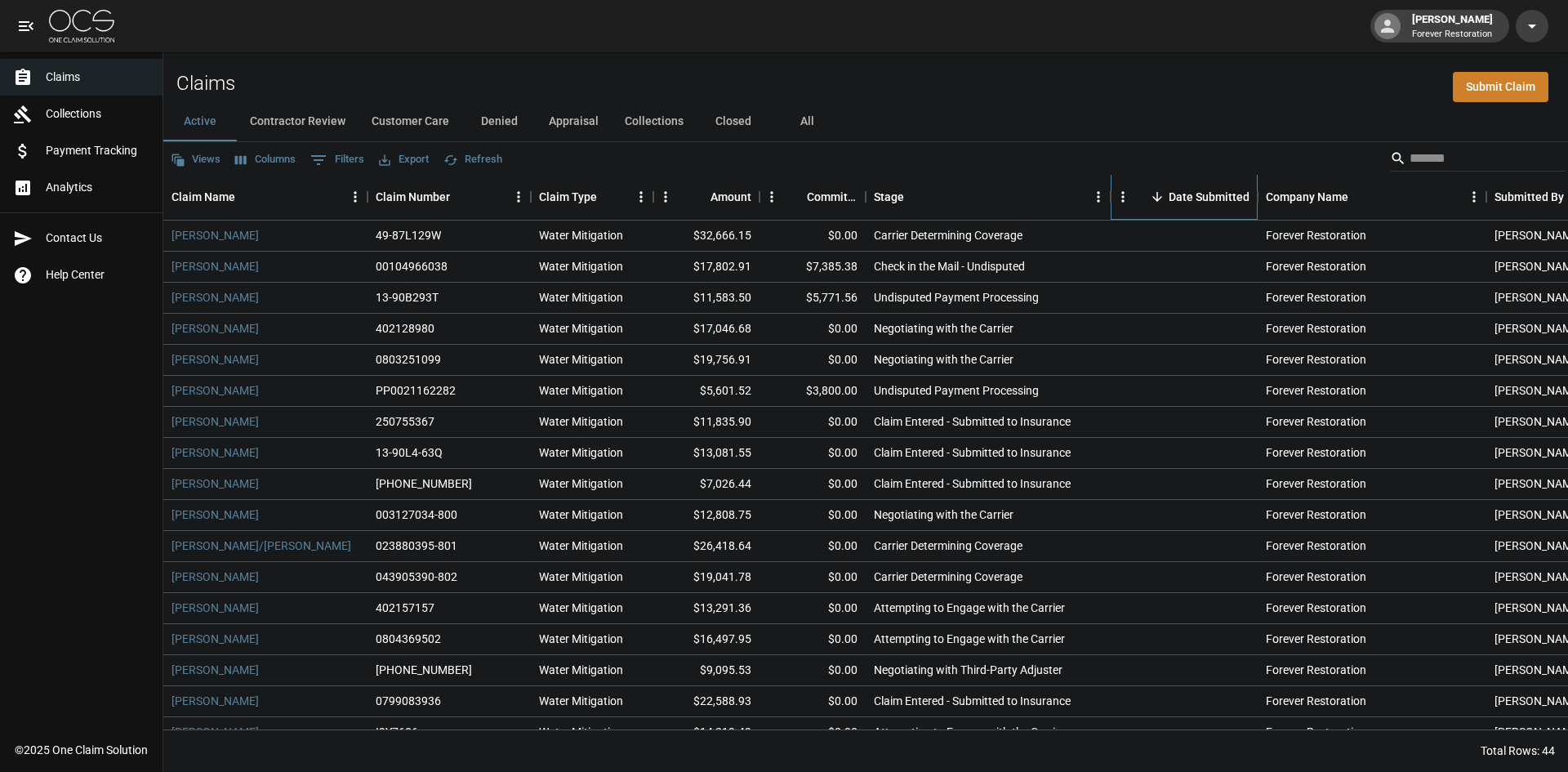
click at [1186, 196] on div "Date Submitted" at bounding box center [1209, 197] width 81 height 46
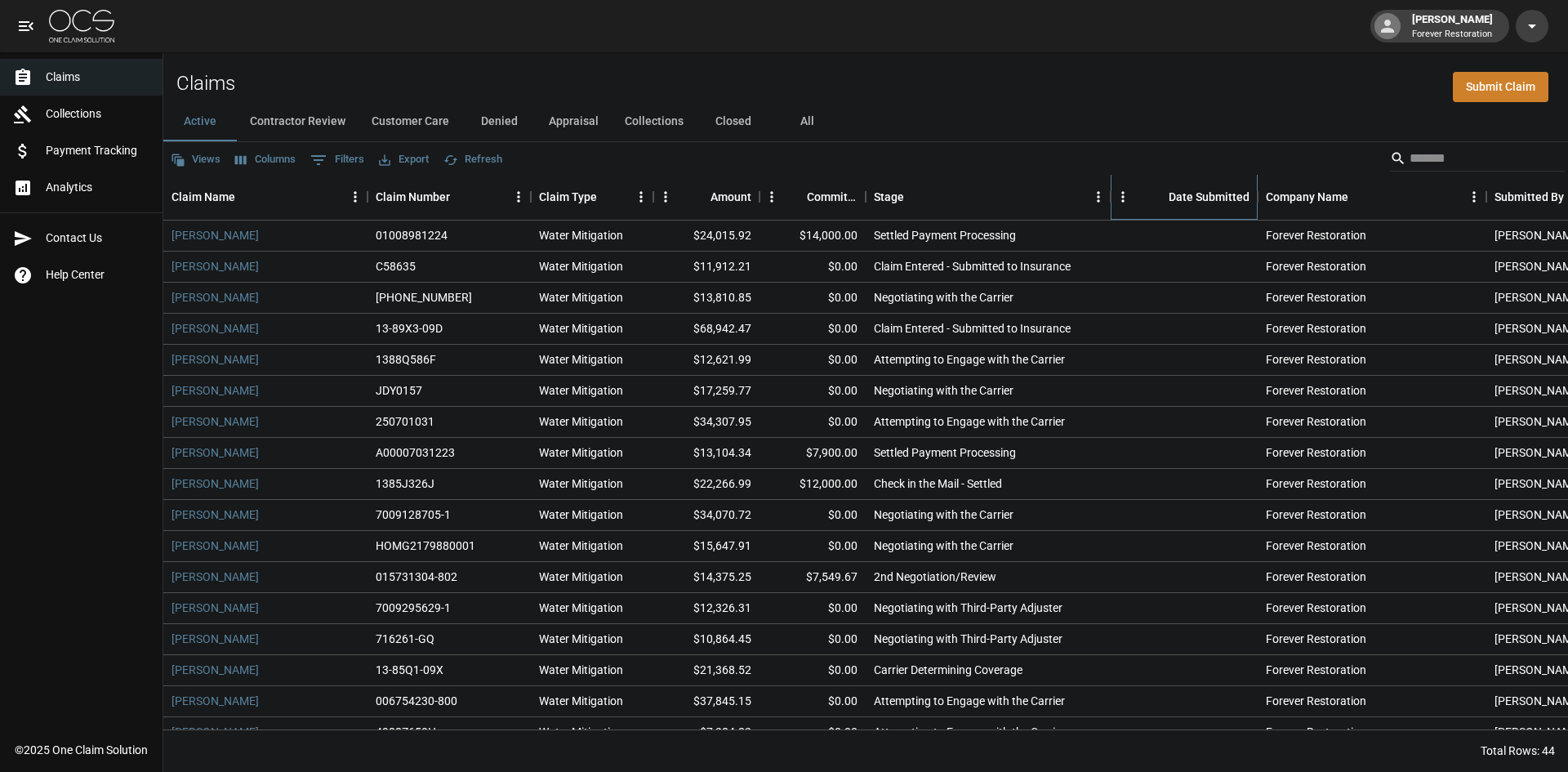
click at [1186, 196] on div "Date Submitted" at bounding box center [1209, 197] width 81 height 46
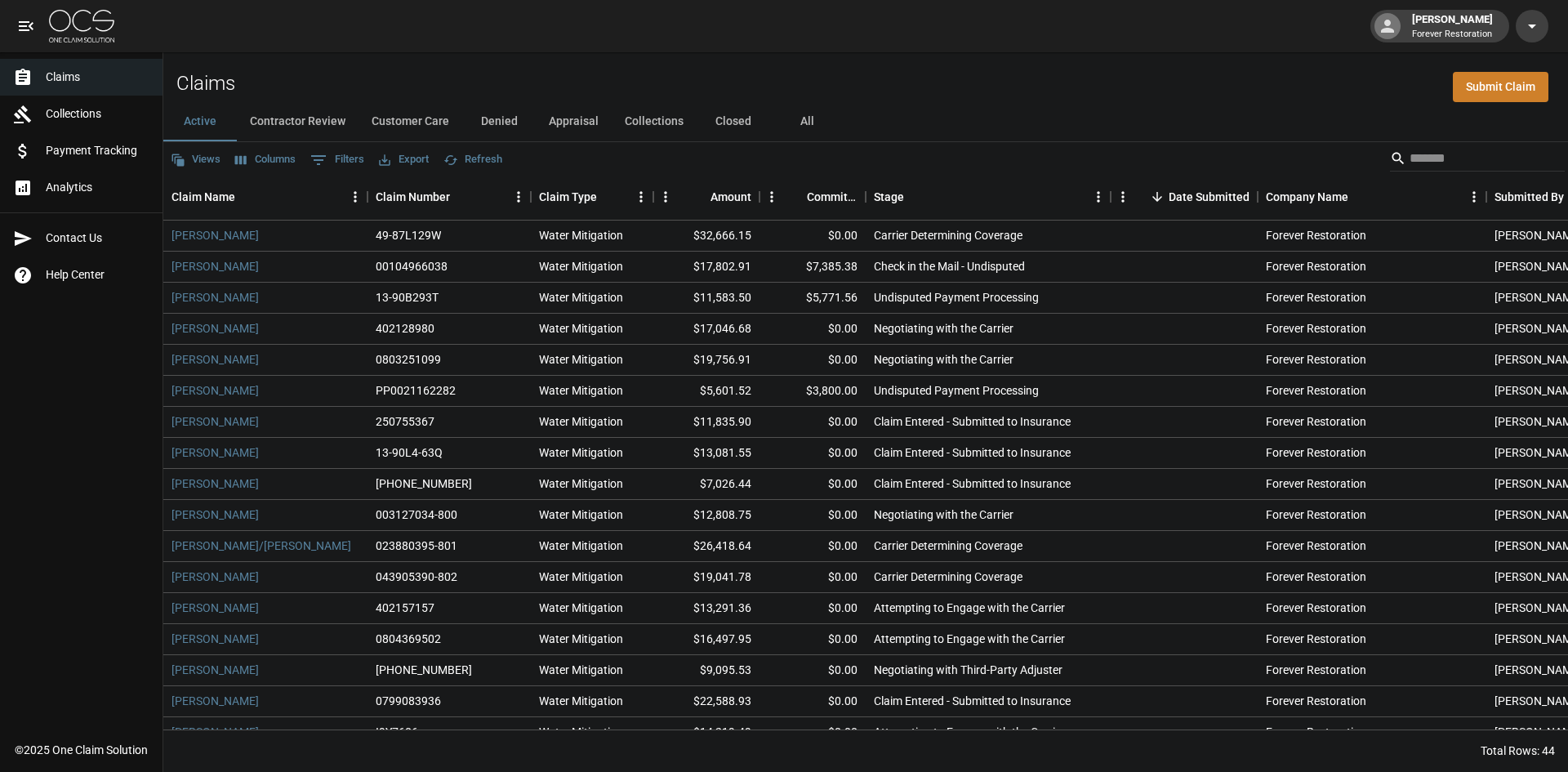
click at [818, 123] on button "All" at bounding box center [807, 122] width 74 height 40
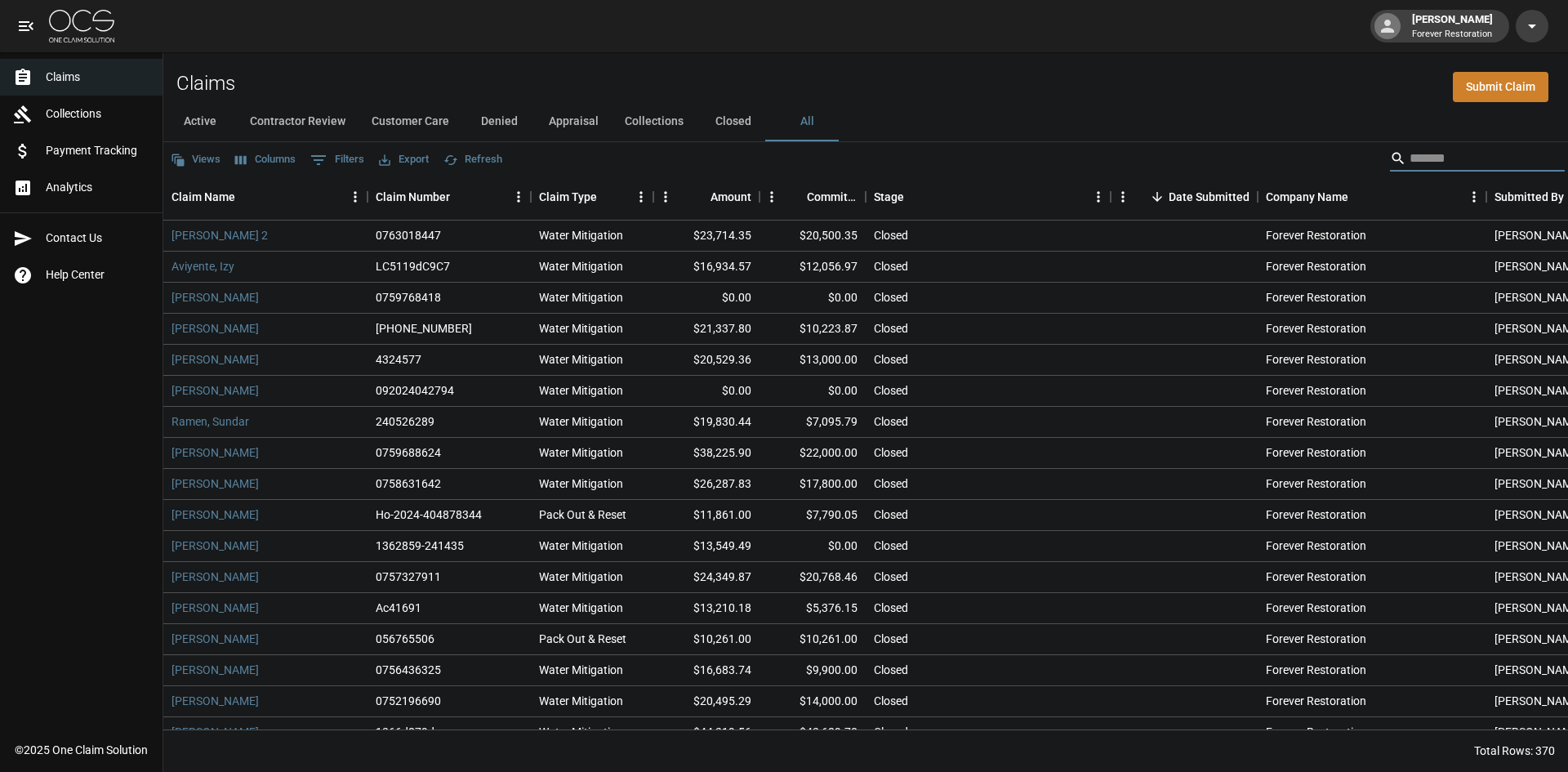
click at [1453, 156] on input "Search" at bounding box center [1475, 158] width 130 height 26
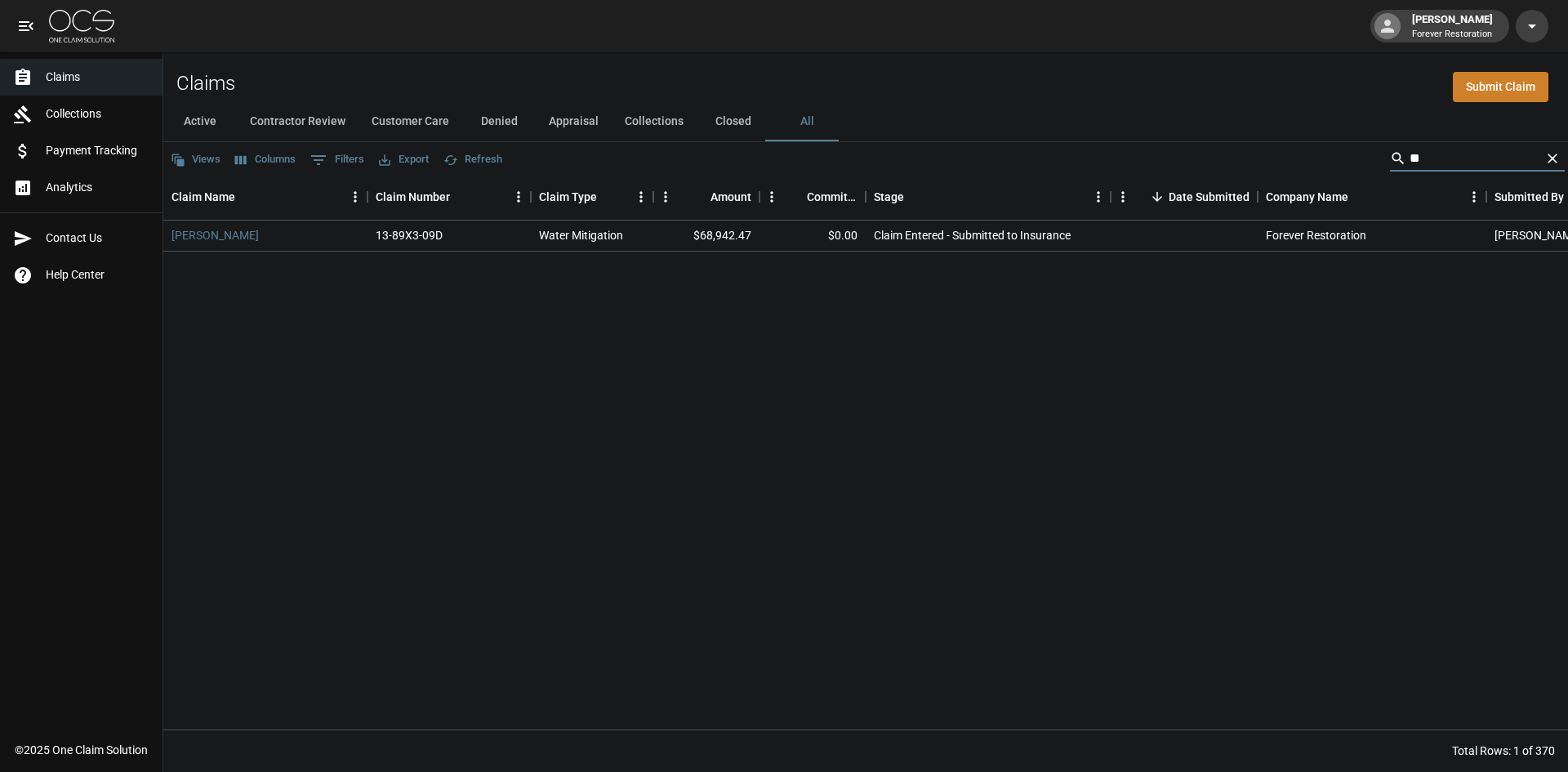
type input "*"
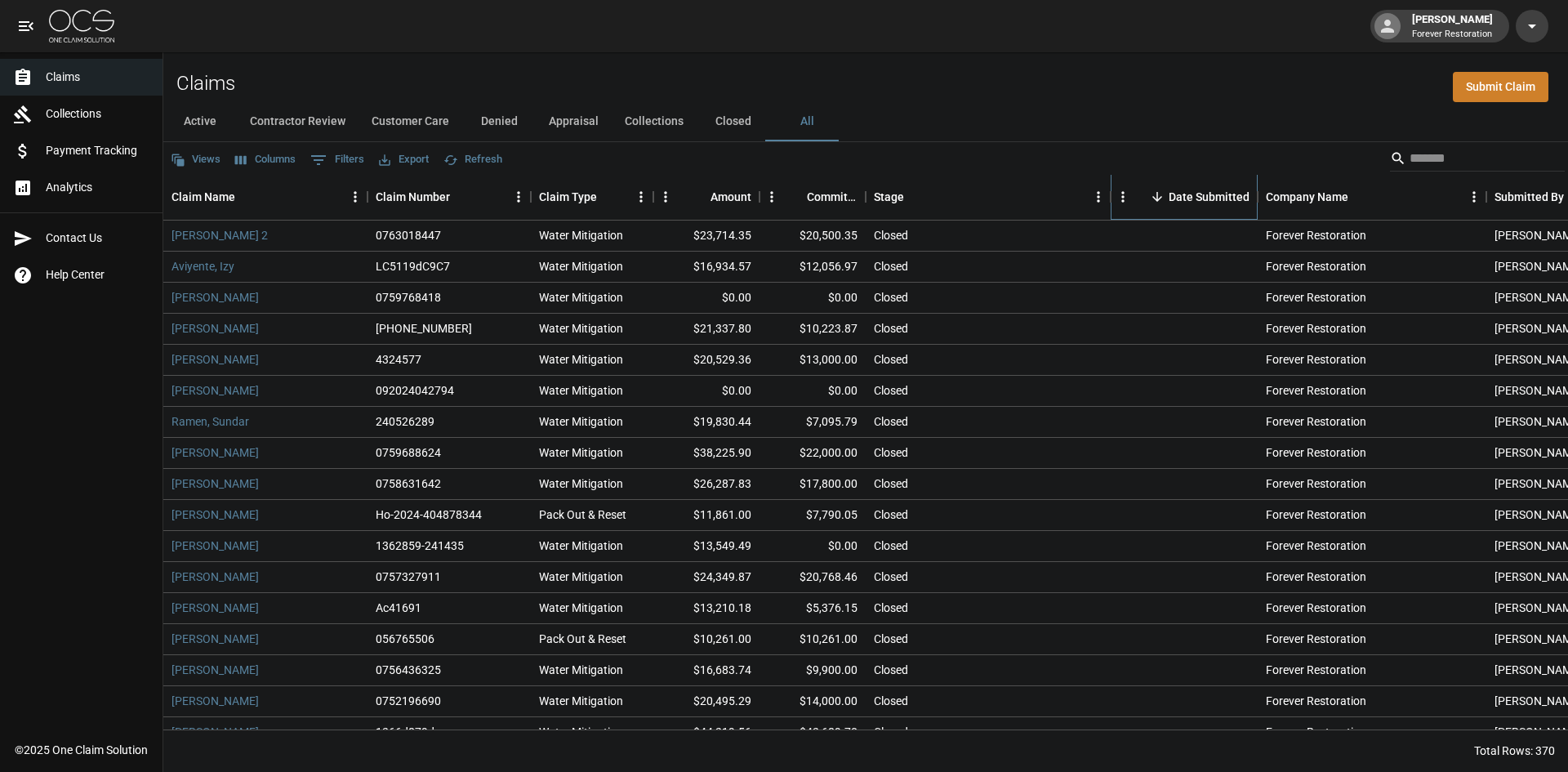
click at [1201, 196] on div "Date Submitted" at bounding box center [1209, 197] width 81 height 46
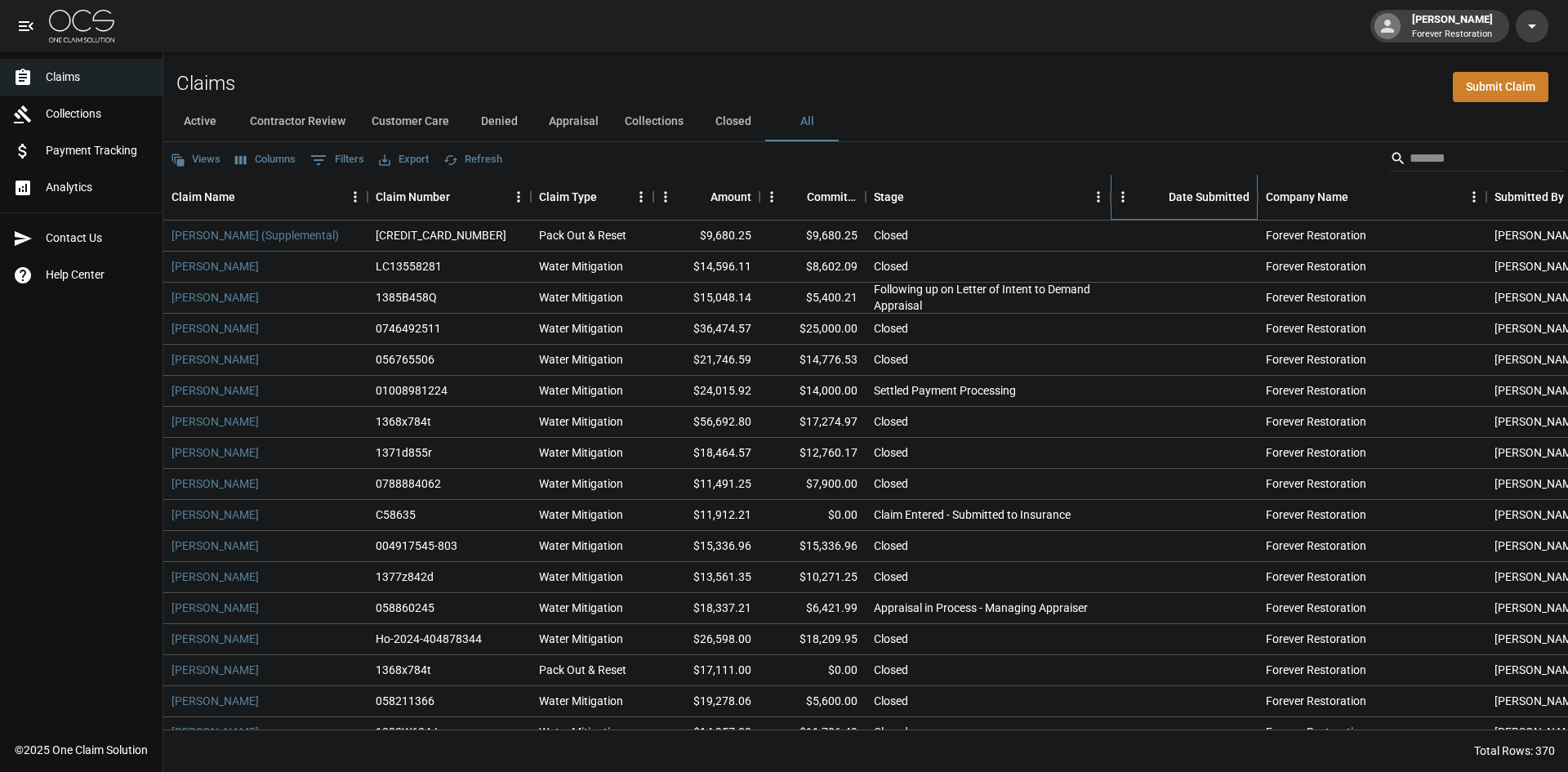
click at [1200, 196] on div "Date Submitted" at bounding box center [1209, 197] width 81 height 46
click at [1557, 196] on div "Submitted By" at bounding box center [1529, 197] width 70 height 46
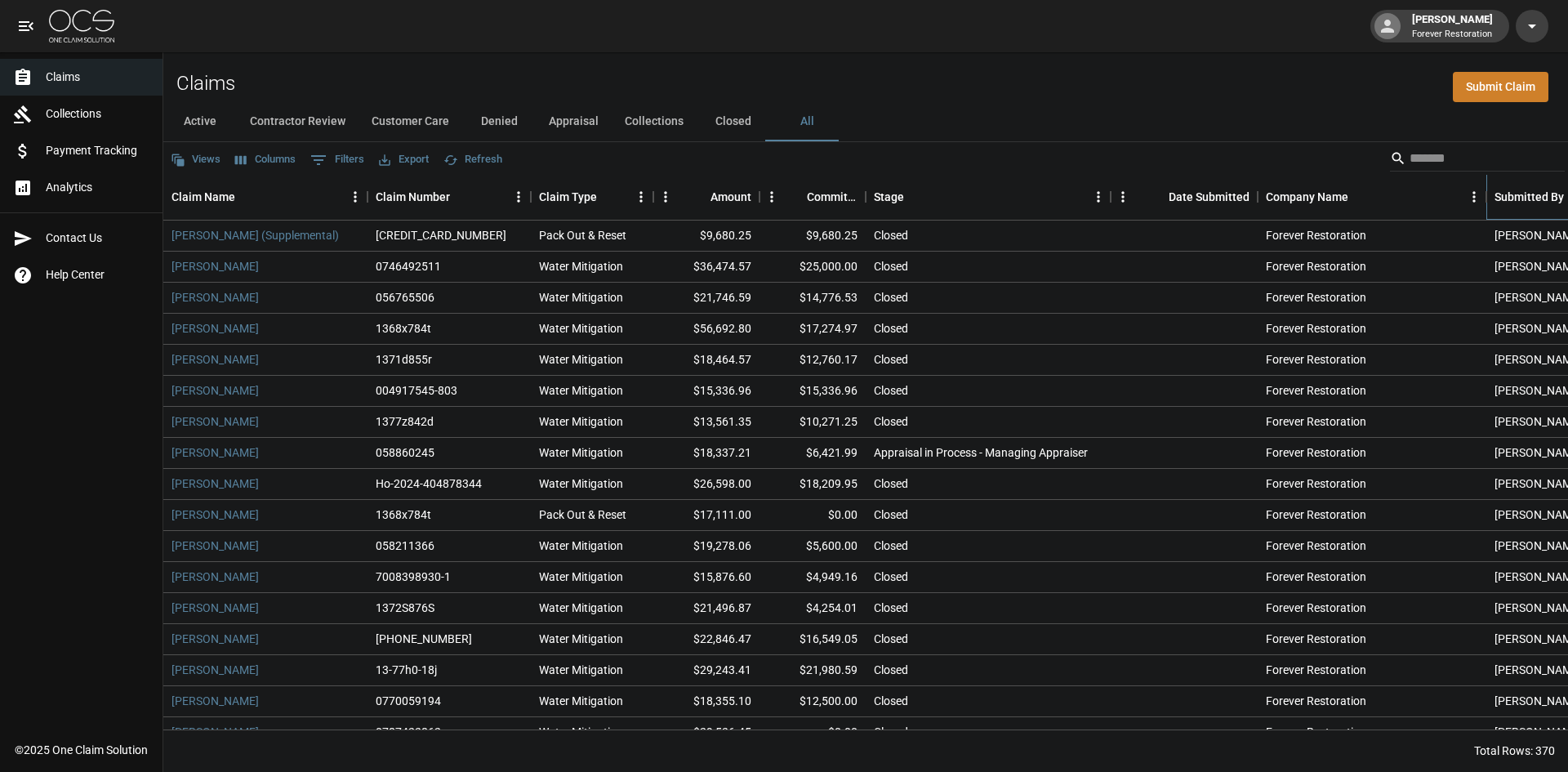
click at [1545, 196] on div "Submitted By" at bounding box center [1529, 197] width 70 height 46
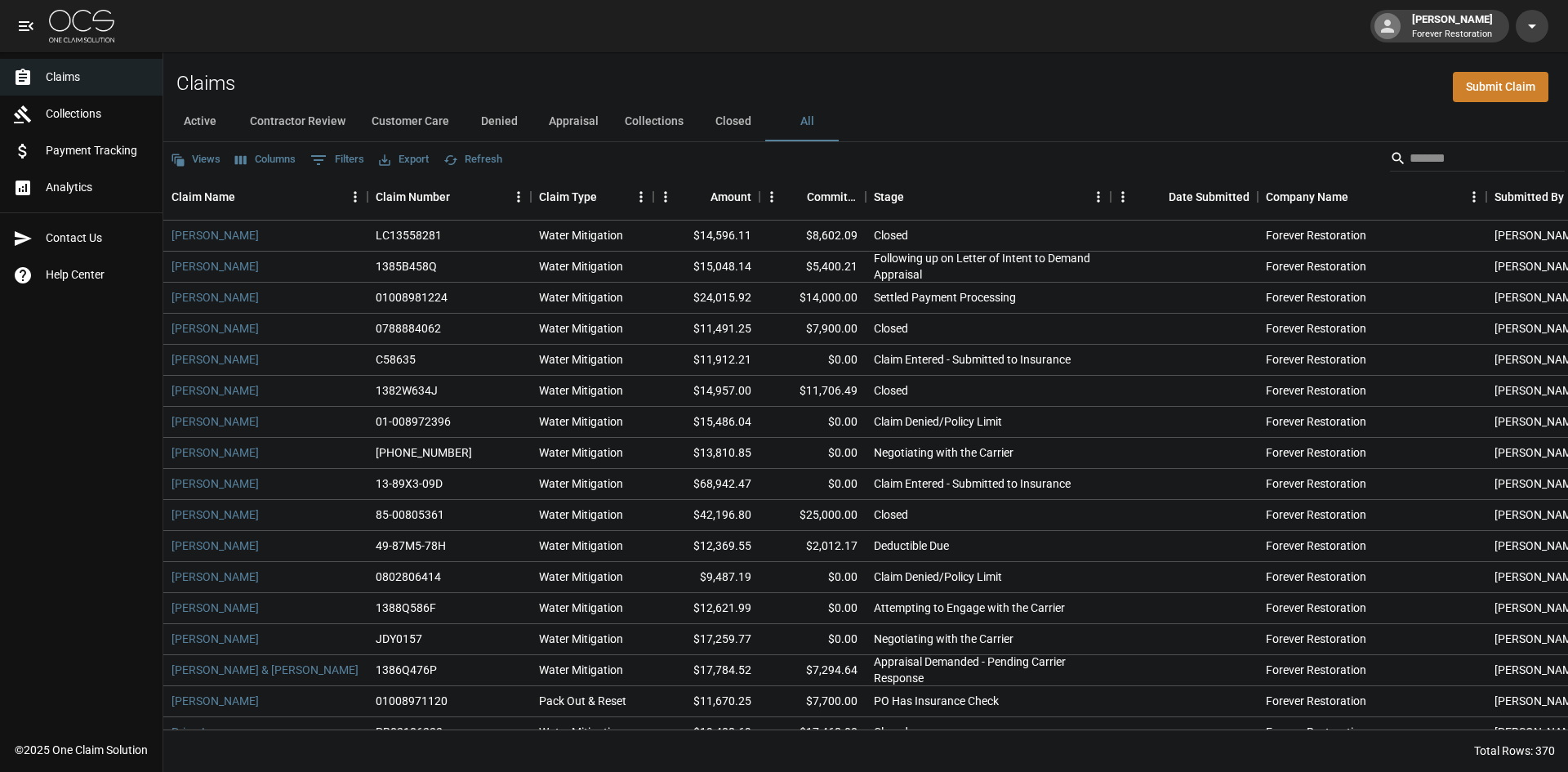
click at [206, 116] on button "Active" at bounding box center [200, 122] width 74 height 40
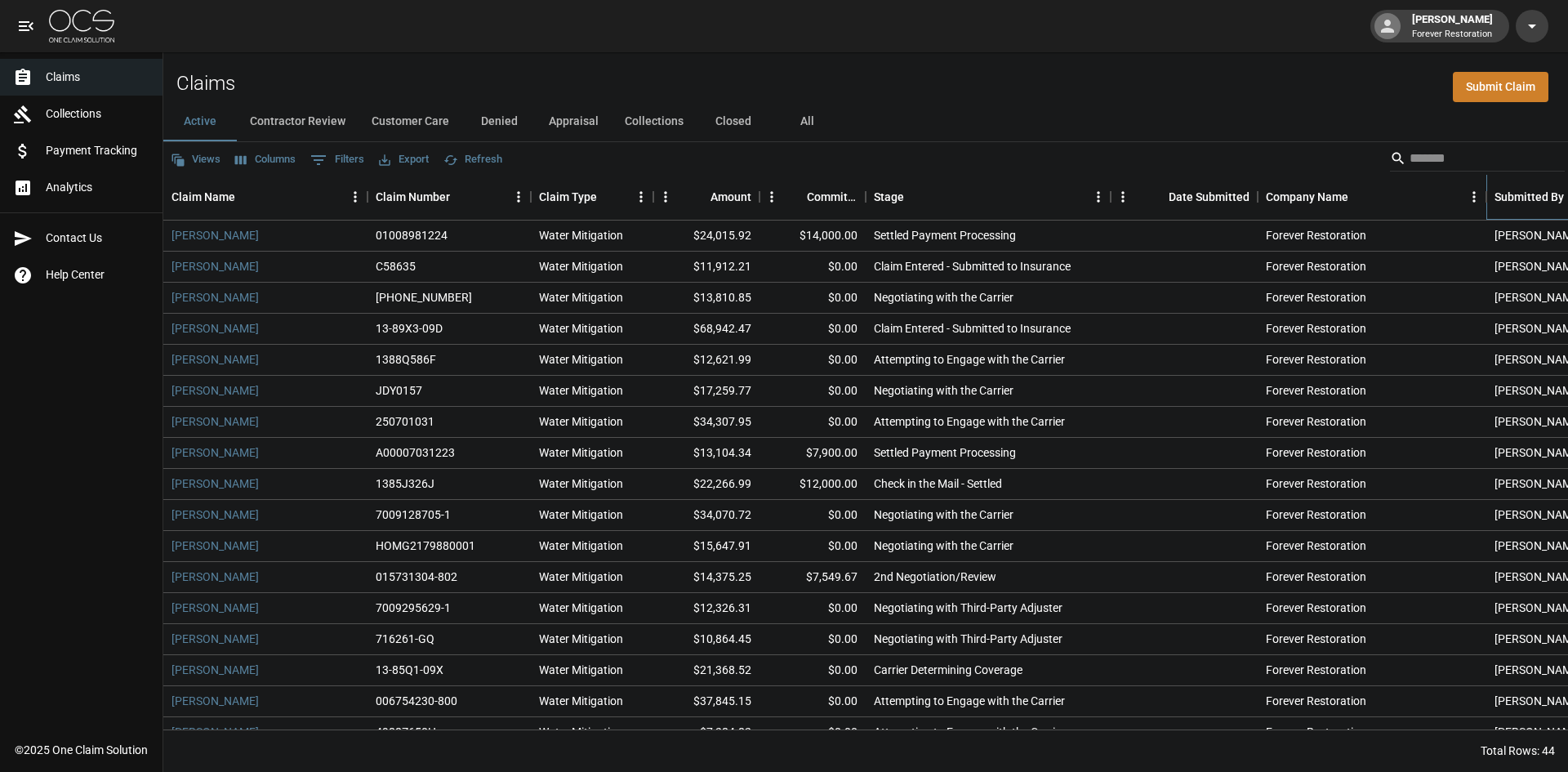
click at [1538, 199] on div "Submitted By" at bounding box center [1529, 197] width 70 height 46
click at [1535, 199] on div "Submitted By" at bounding box center [1529, 197] width 70 height 46
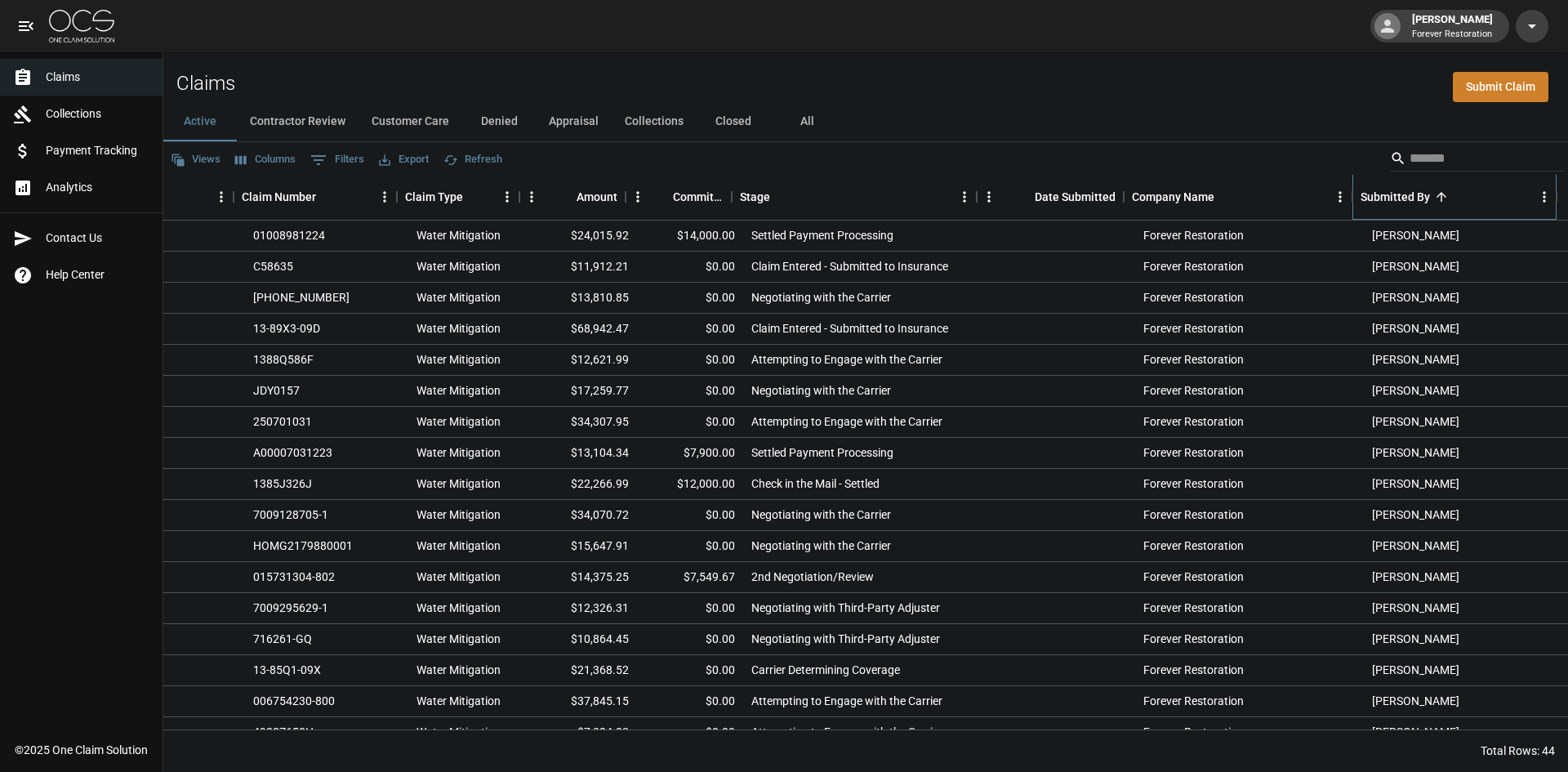
scroll to position [0, 135]
click at [1401, 203] on div "Submitted By" at bounding box center [1395, 197] width 70 height 46
click at [1398, 191] on div "Submitted By" at bounding box center [1395, 197] width 70 height 46
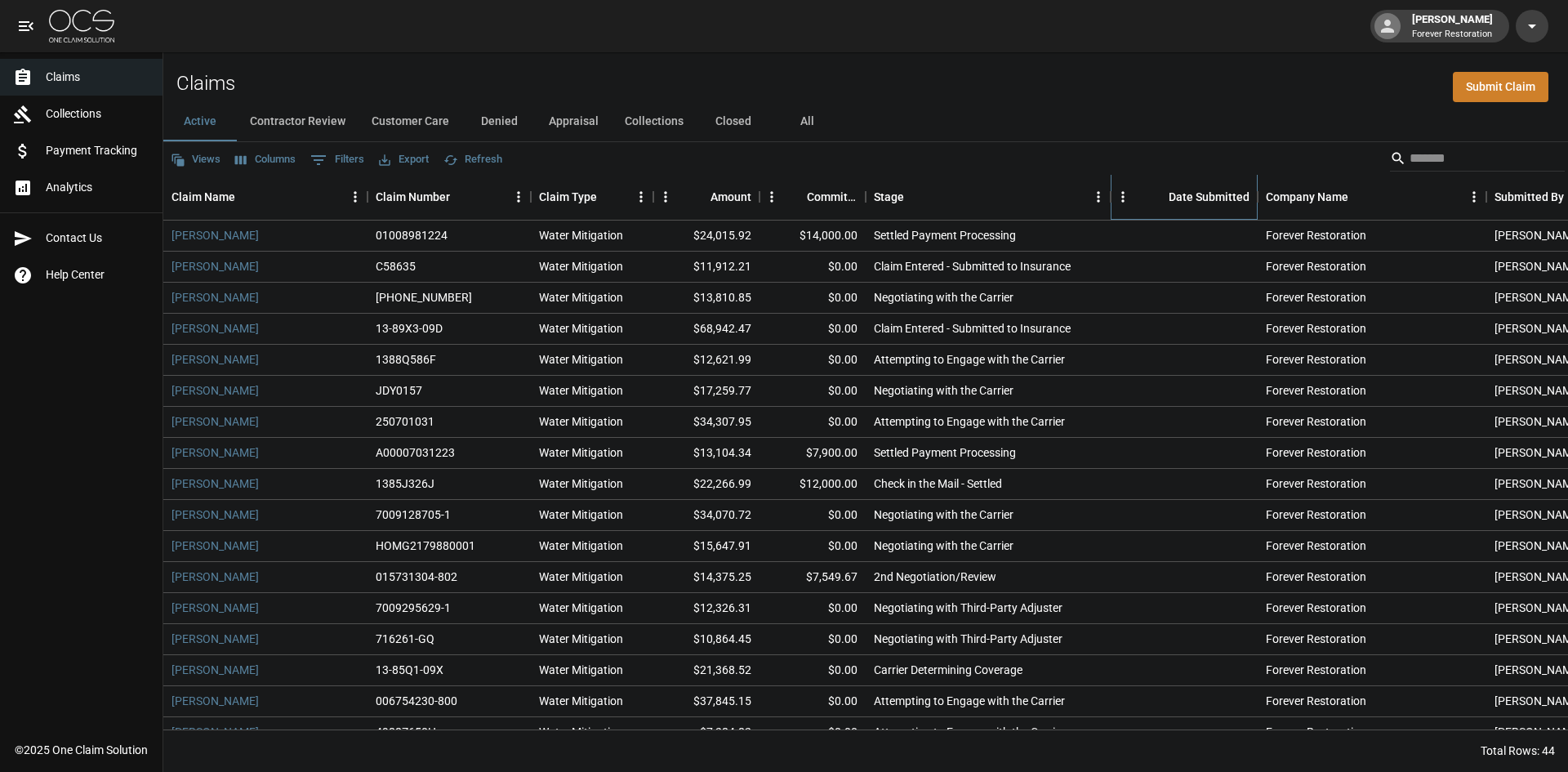
click at [1196, 186] on div "Date Submitted" at bounding box center [1209, 197] width 81 height 46
click at [1190, 192] on div "Date Submitted" at bounding box center [1209, 197] width 81 height 46
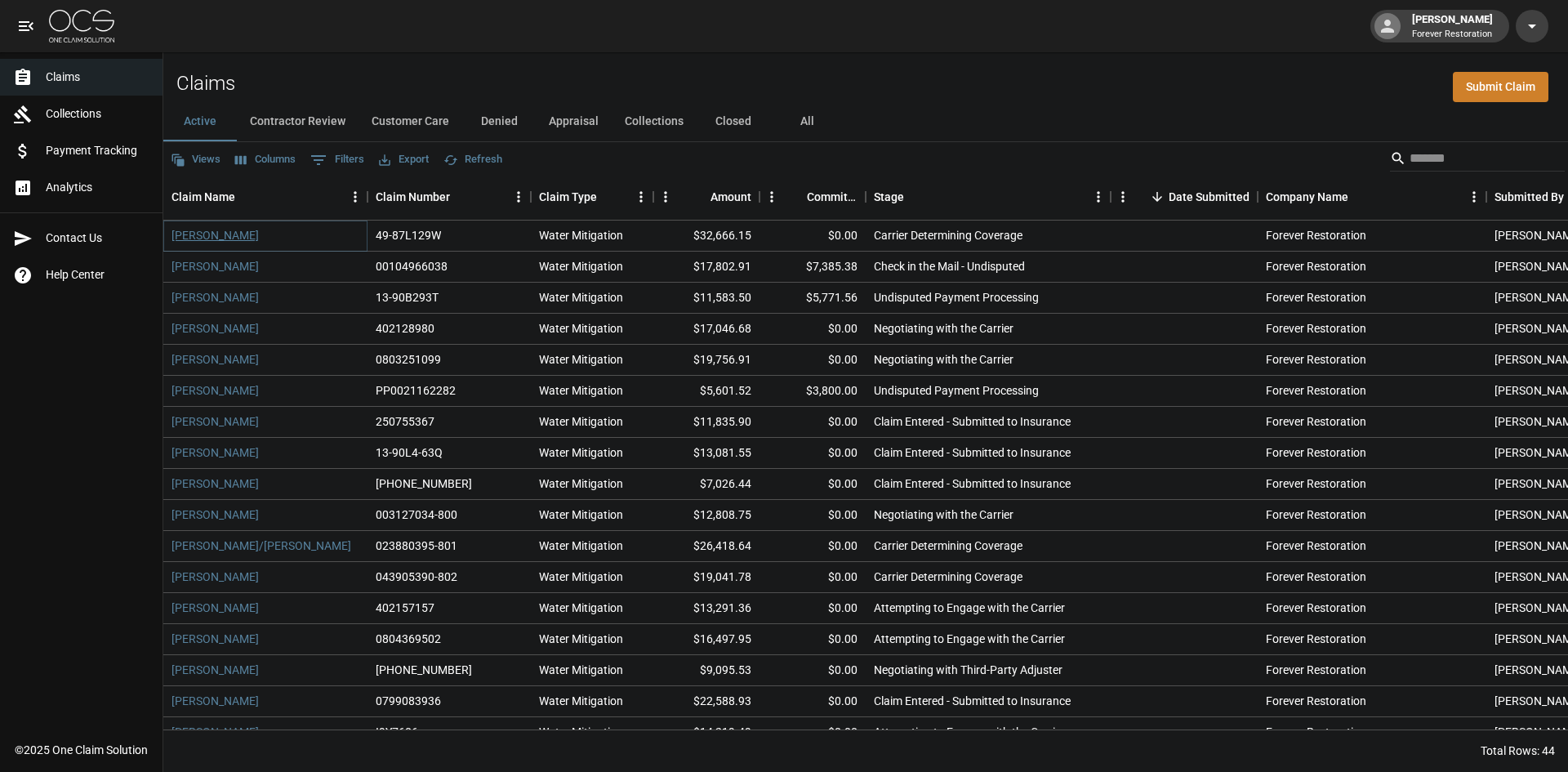
click at [259, 239] on link "[PERSON_NAME]" at bounding box center [215, 235] width 88 height 16
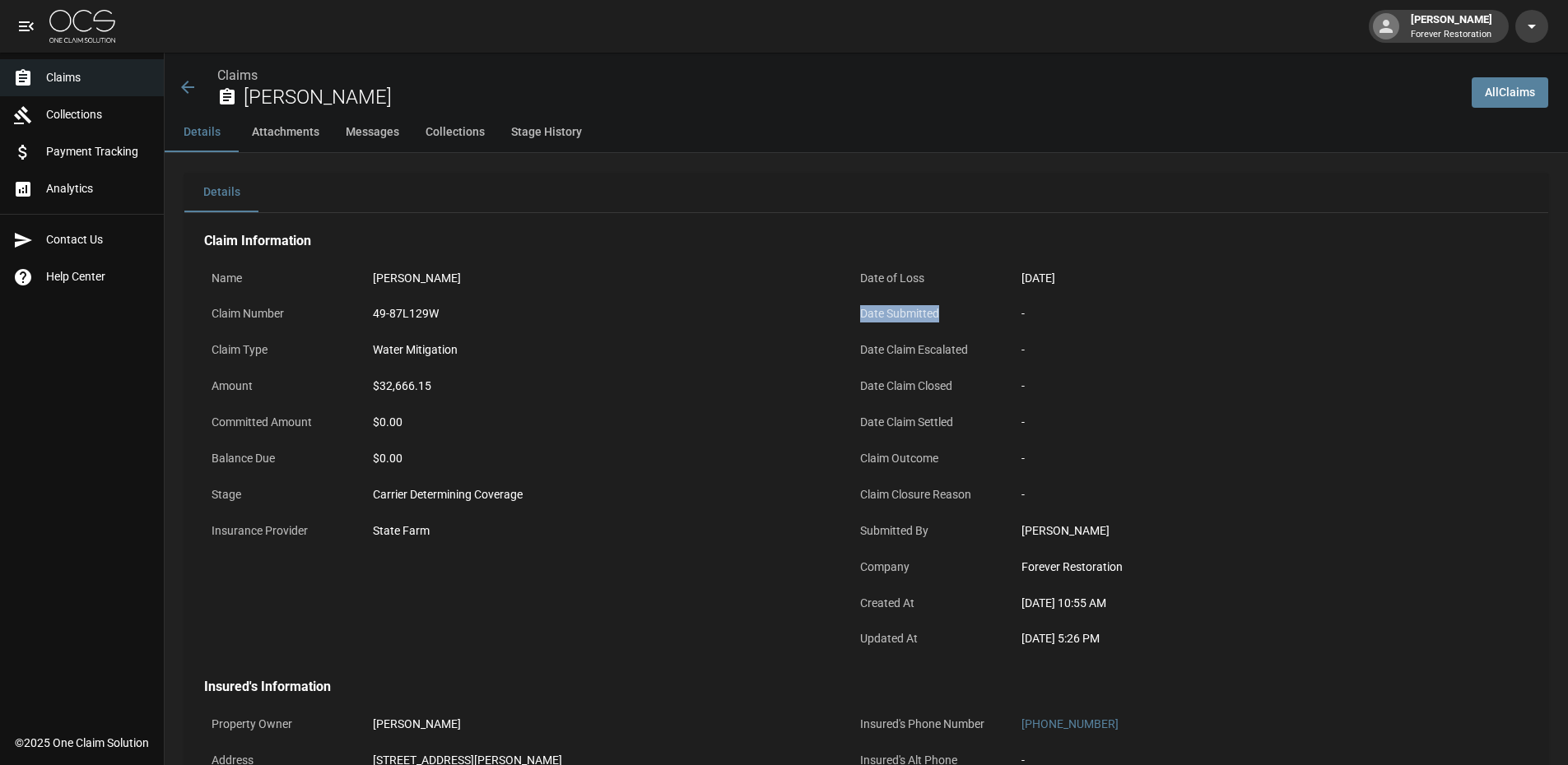
drag, startPoint x: 859, startPoint y: 321, endPoint x: 998, endPoint y: 316, distance: 139.1
click at [998, 316] on p "Date Submitted" at bounding box center [926, 314] width 148 height 32
